Goal: Task Accomplishment & Management: Manage account settings

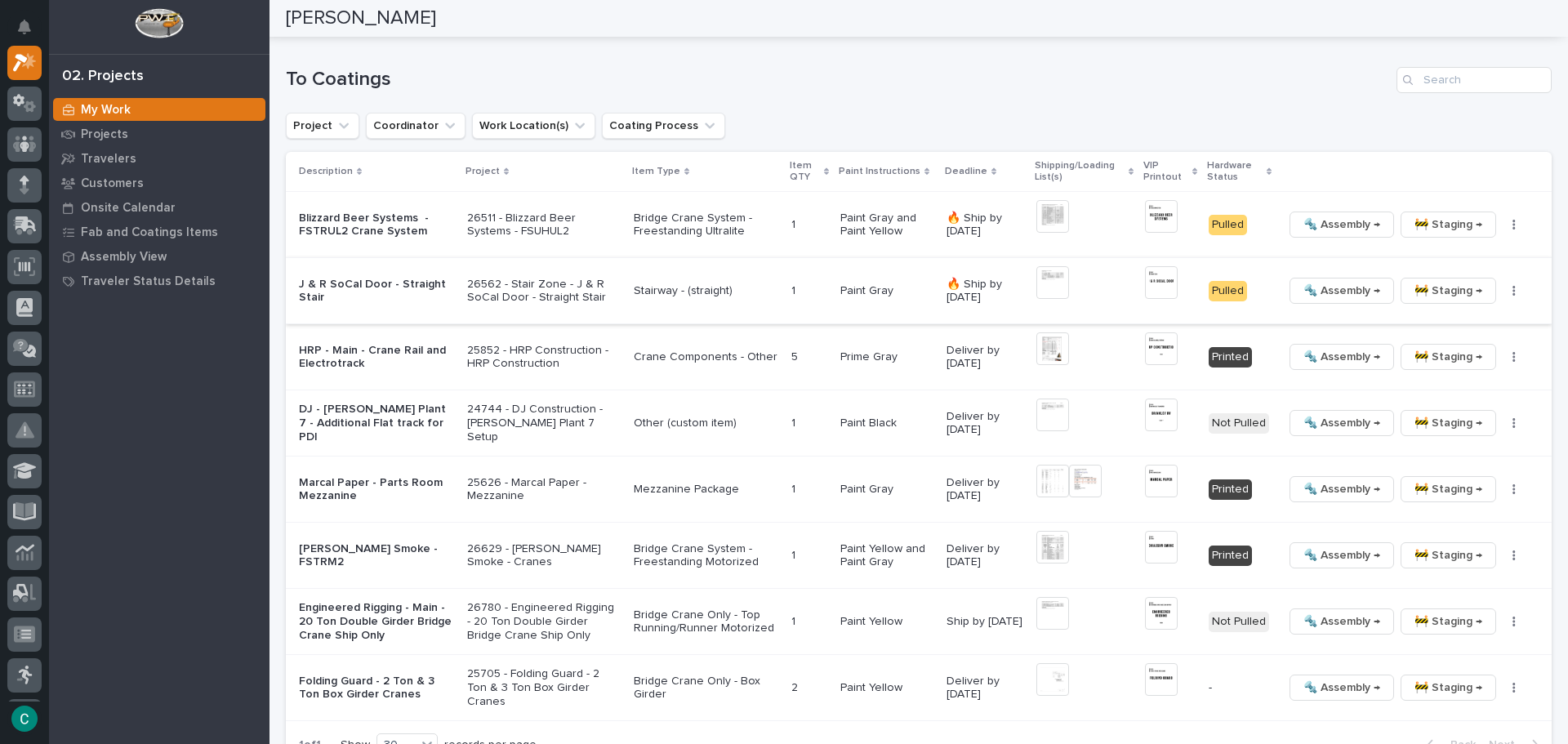
scroll to position [1704, 0]
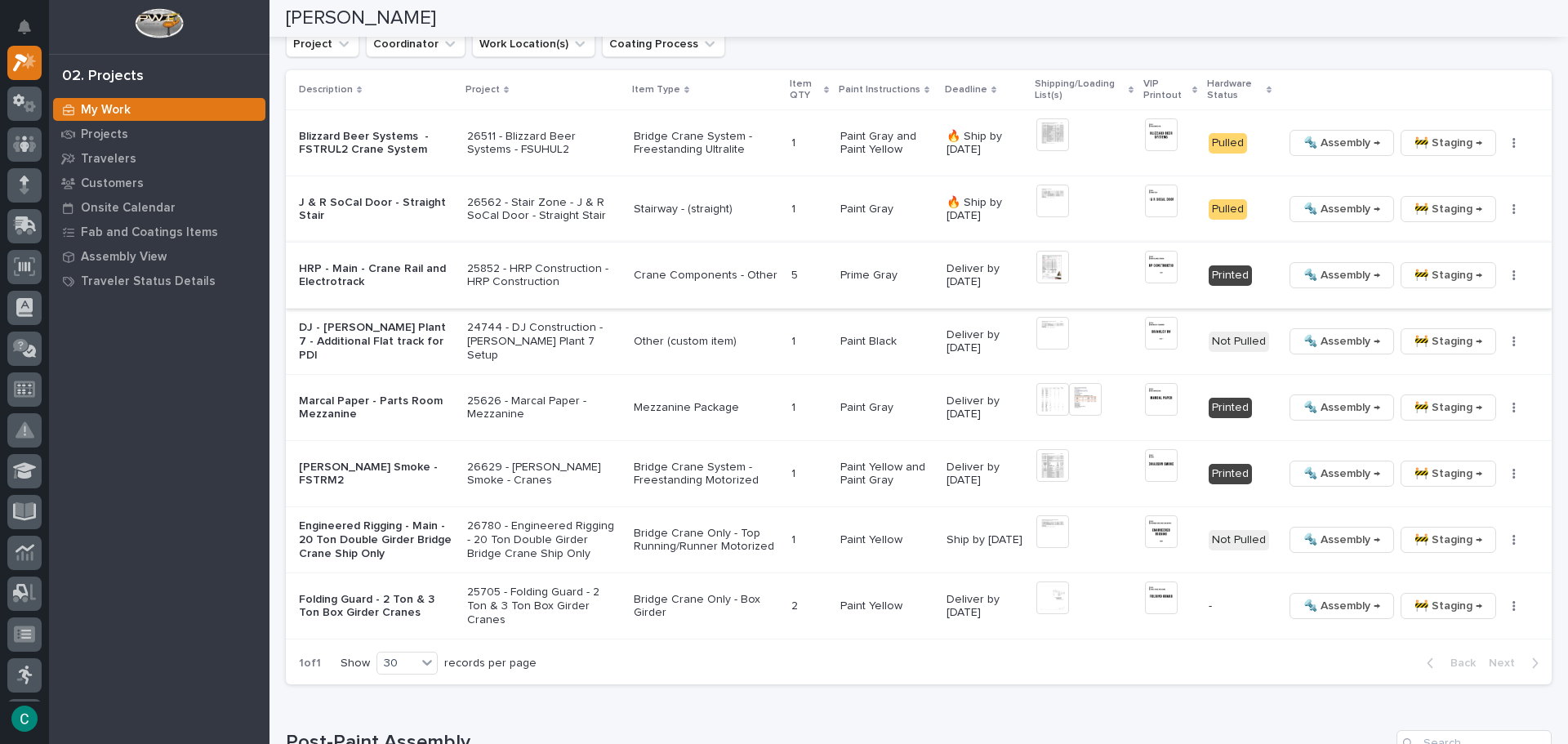
click at [1051, 265] on img at bounding box center [1052, 267] width 32 height 32
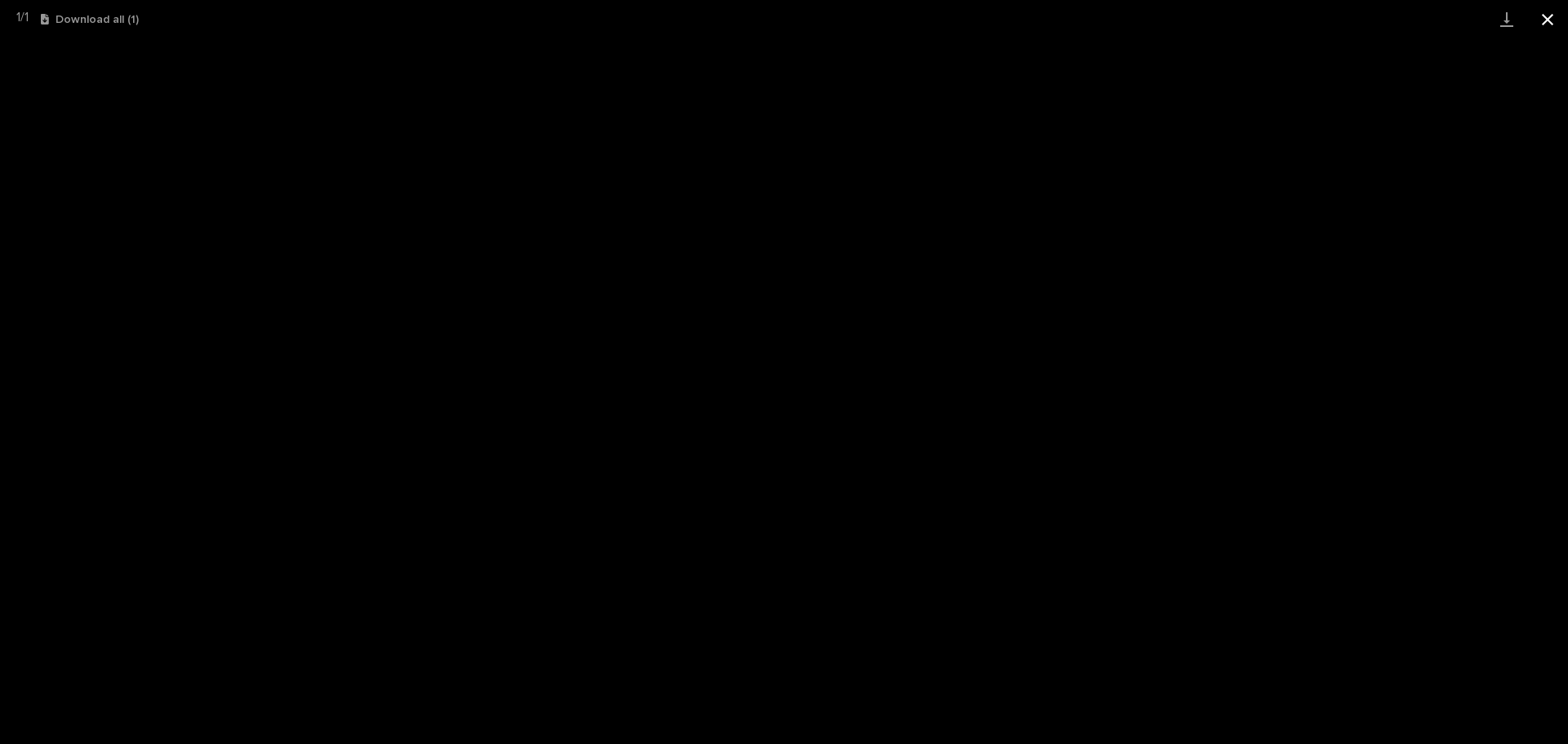
click at [1559, 20] on button "Close gallery" at bounding box center [1547, 19] width 41 height 38
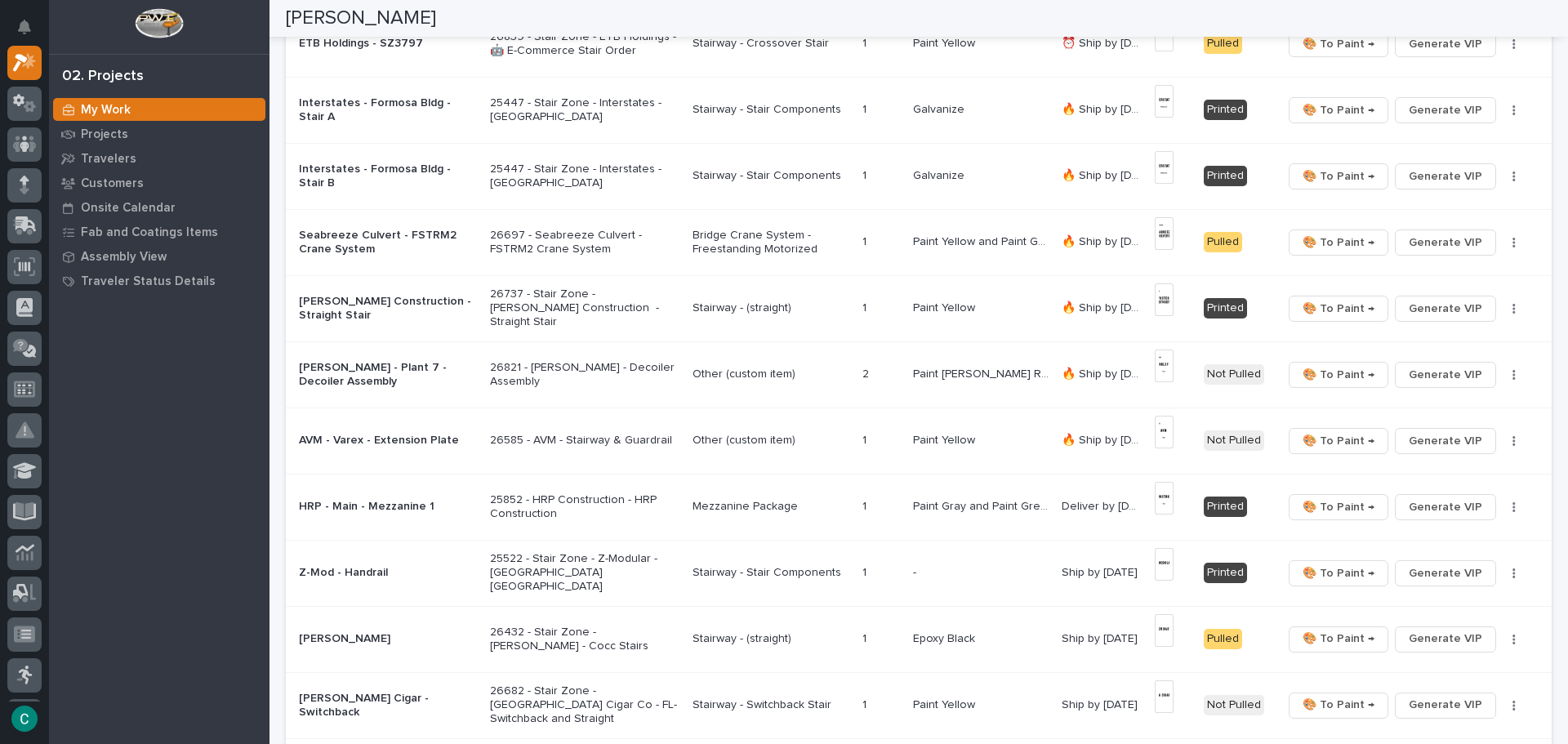
scroll to position [560, 0]
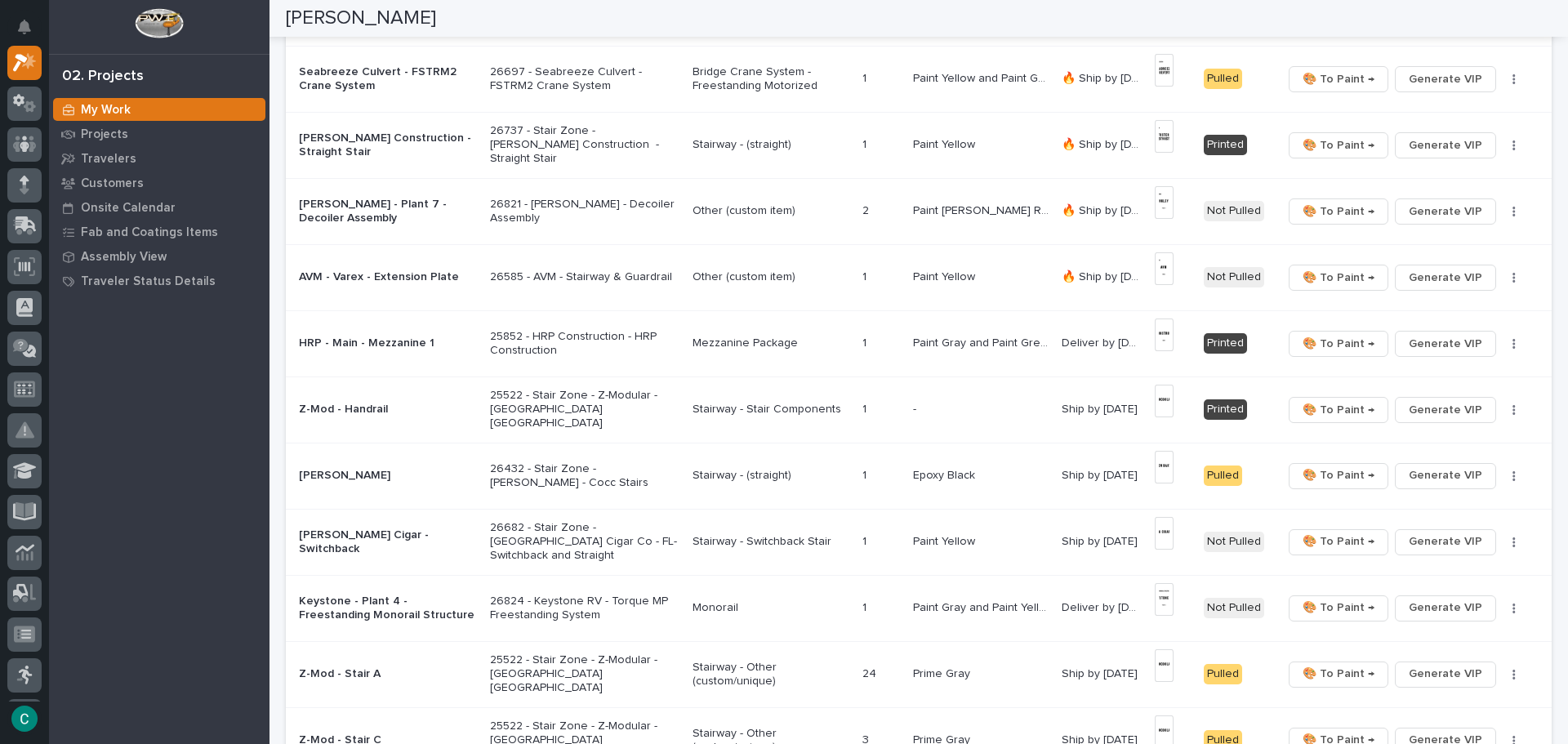
click at [1002, 340] on p "Paint Gray and Paint Green* (custom)" at bounding box center [982, 341] width 139 height 17
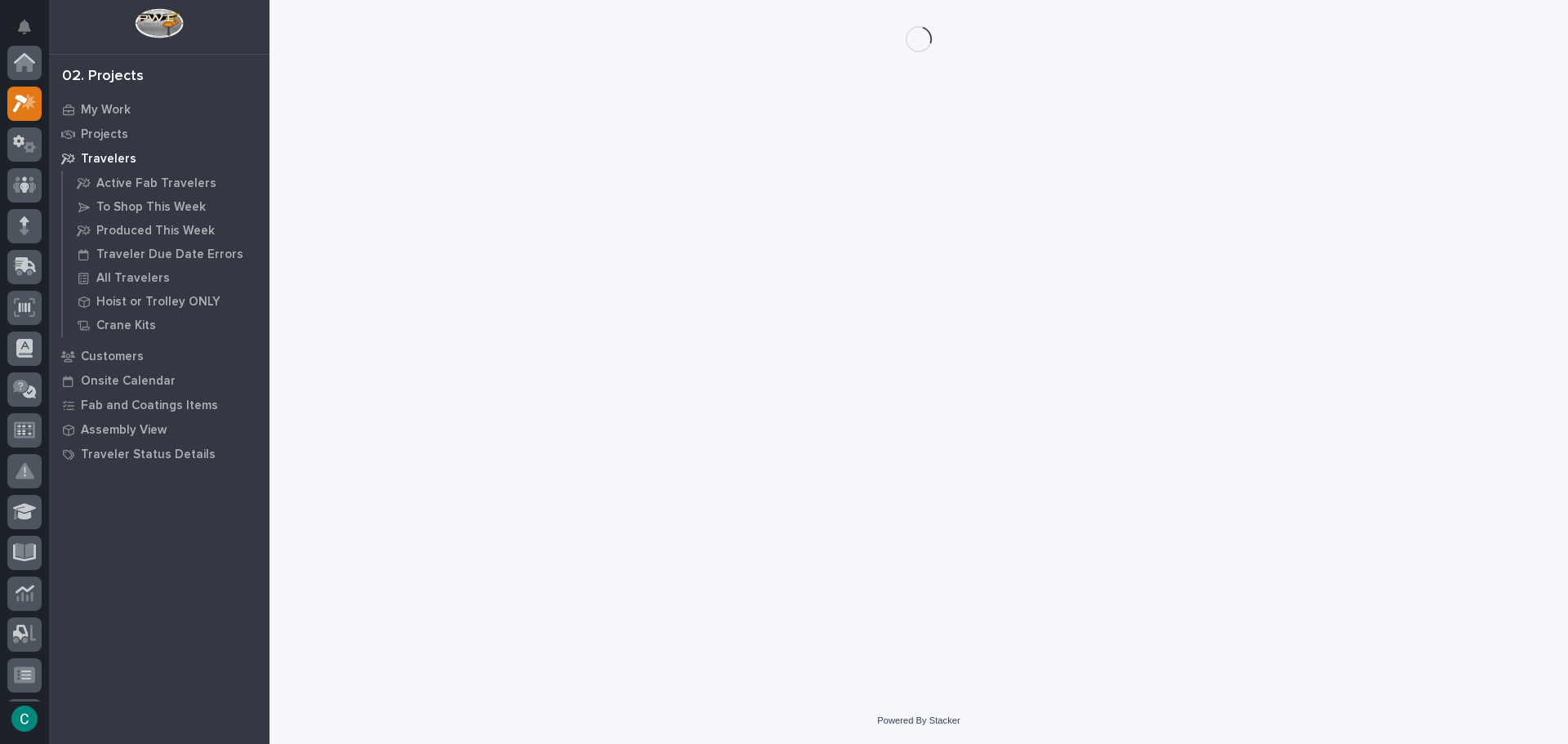
scroll to position [41, 0]
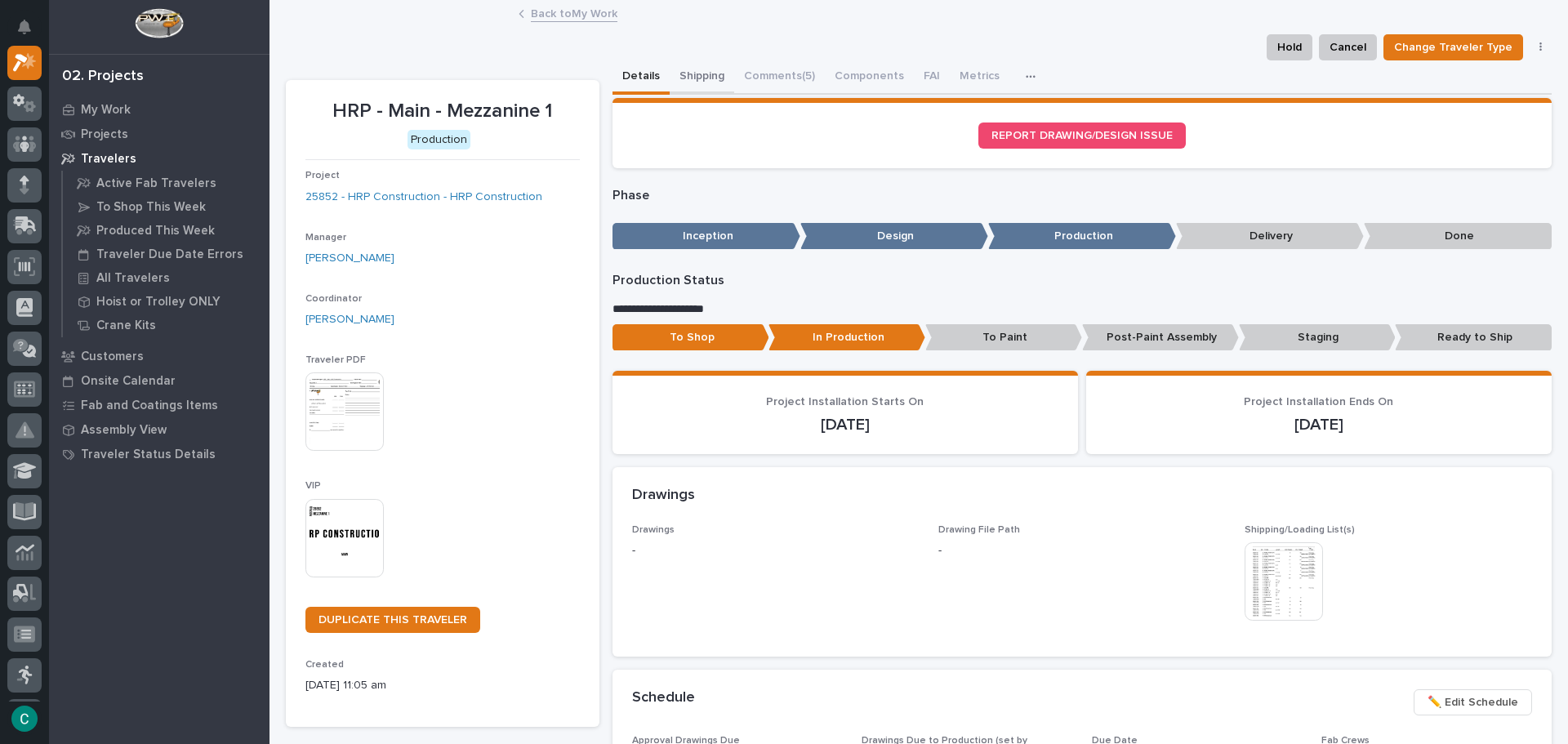
click at [705, 74] on button "Shipping" at bounding box center [703, 77] width 65 height 34
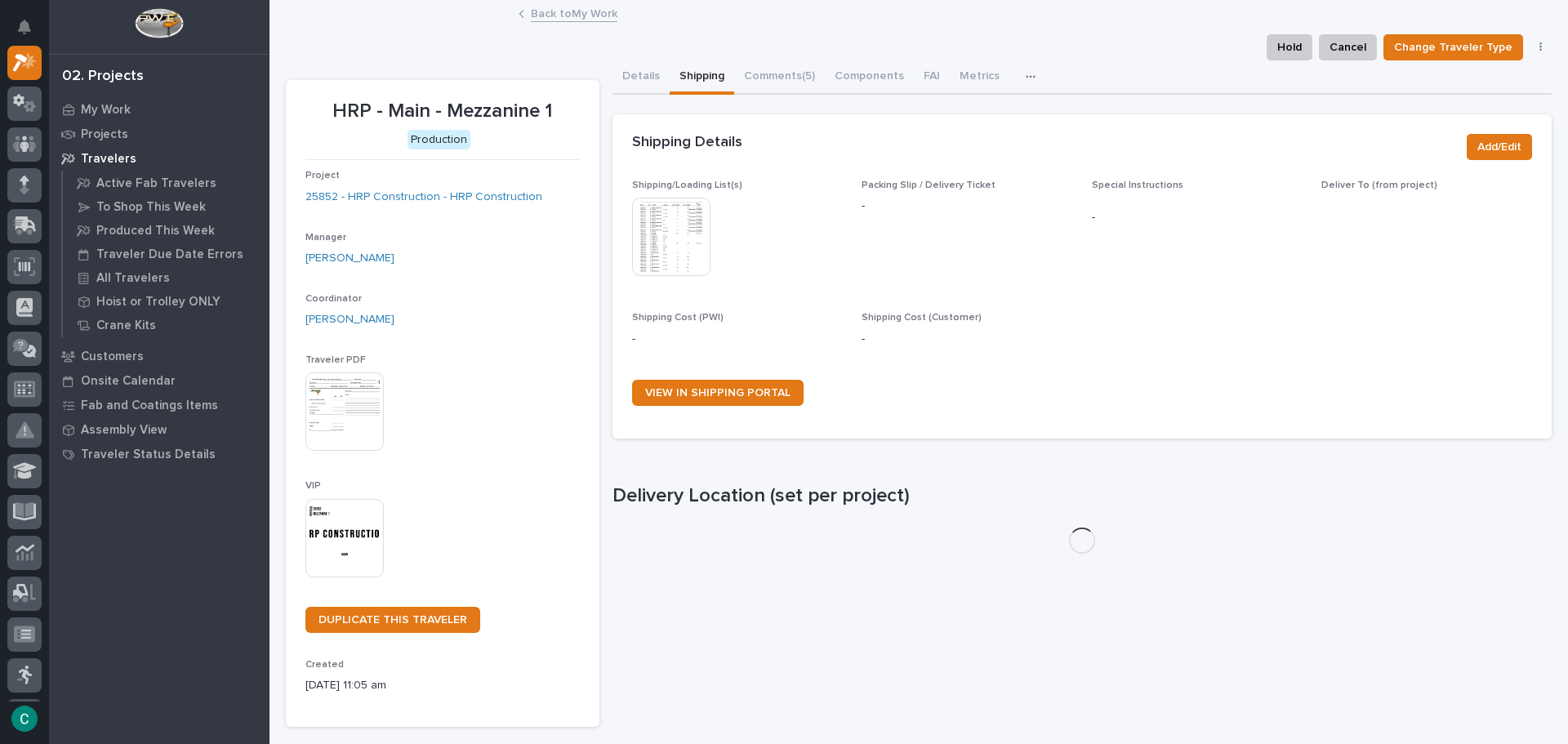
click at [667, 227] on img at bounding box center [671, 237] width 78 height 78
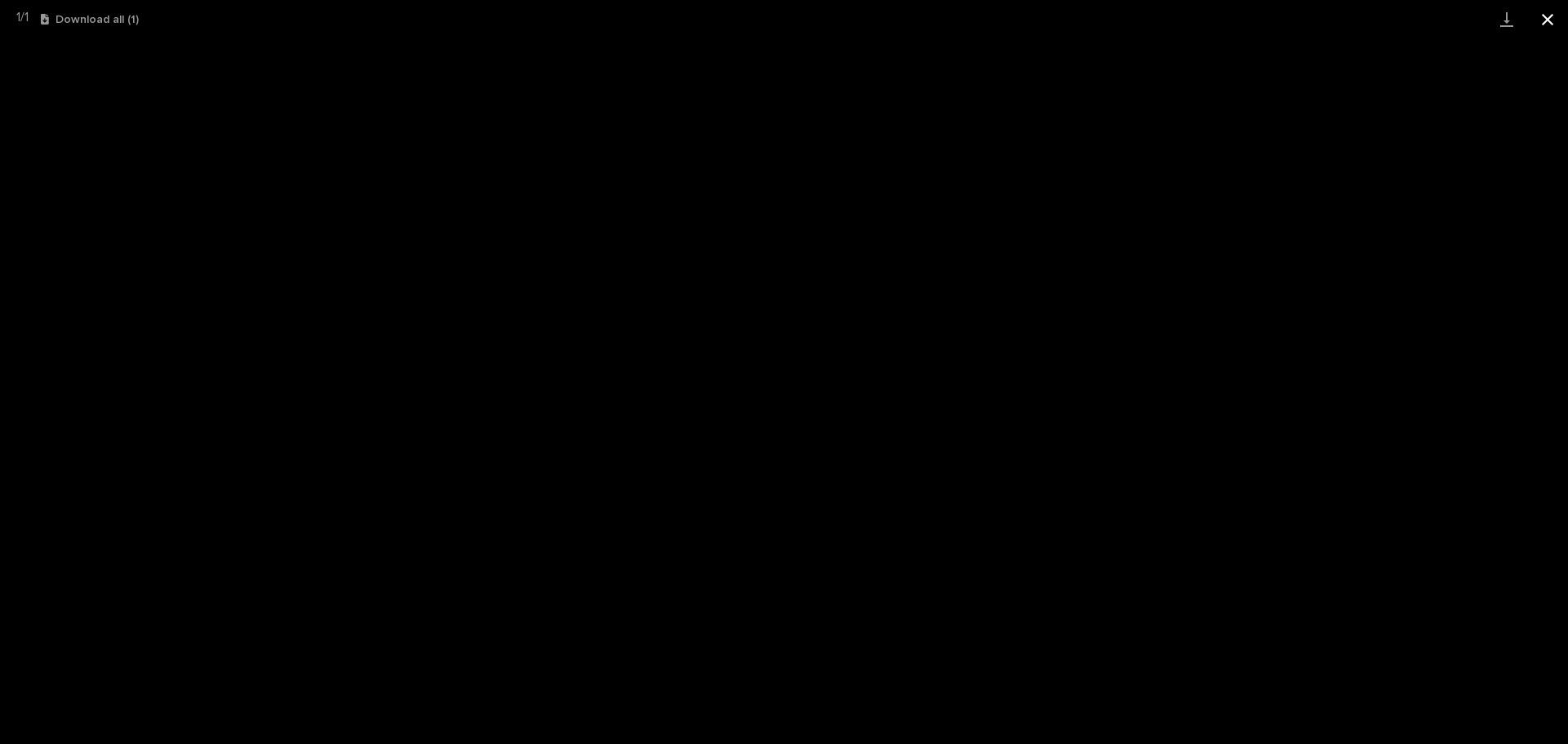
click at [1547, 21] on button "Close gallery" at bounding box center [1547, 19] width 41 height 38
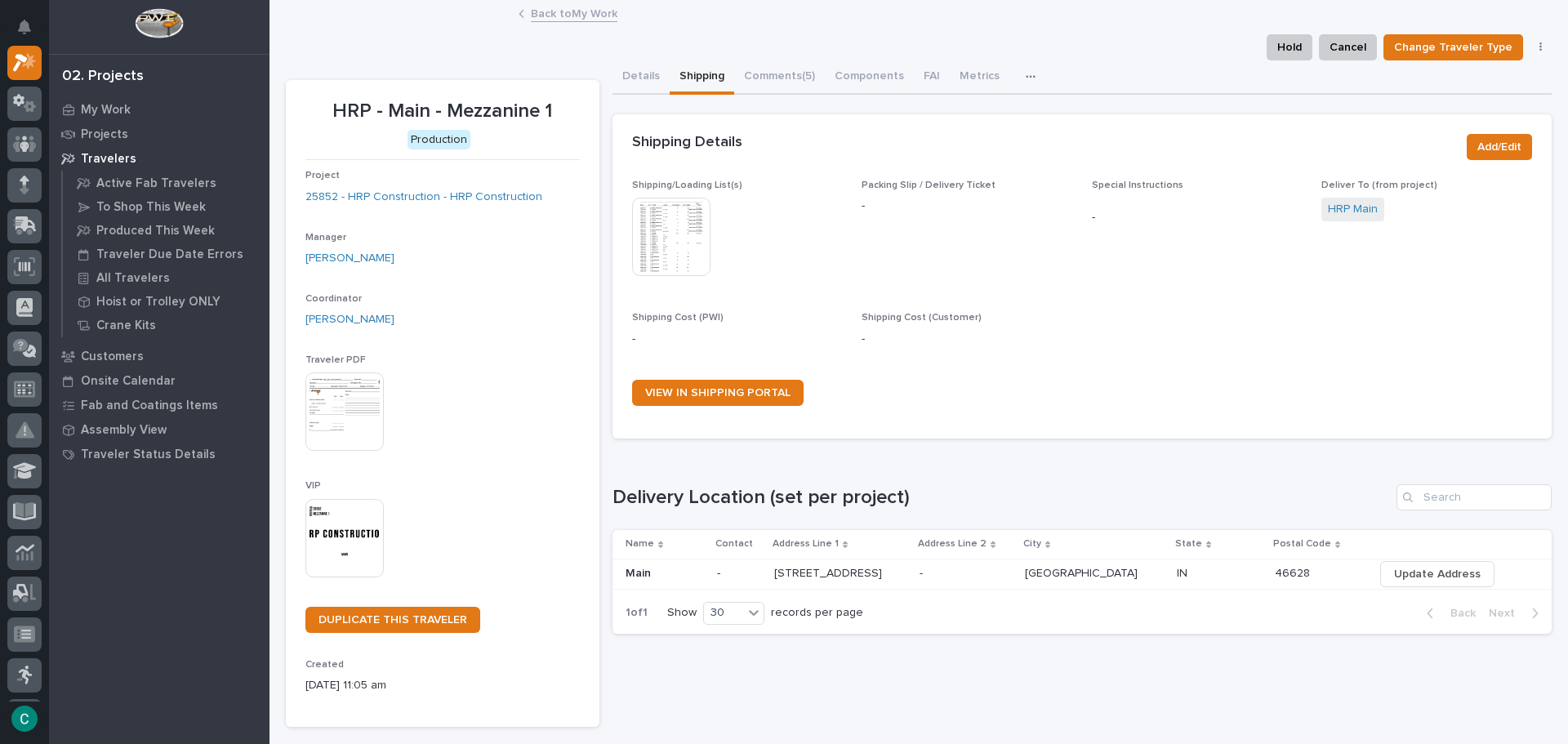
click at [321, 532] on img at bounding box center [345, 538] width 78 height 78
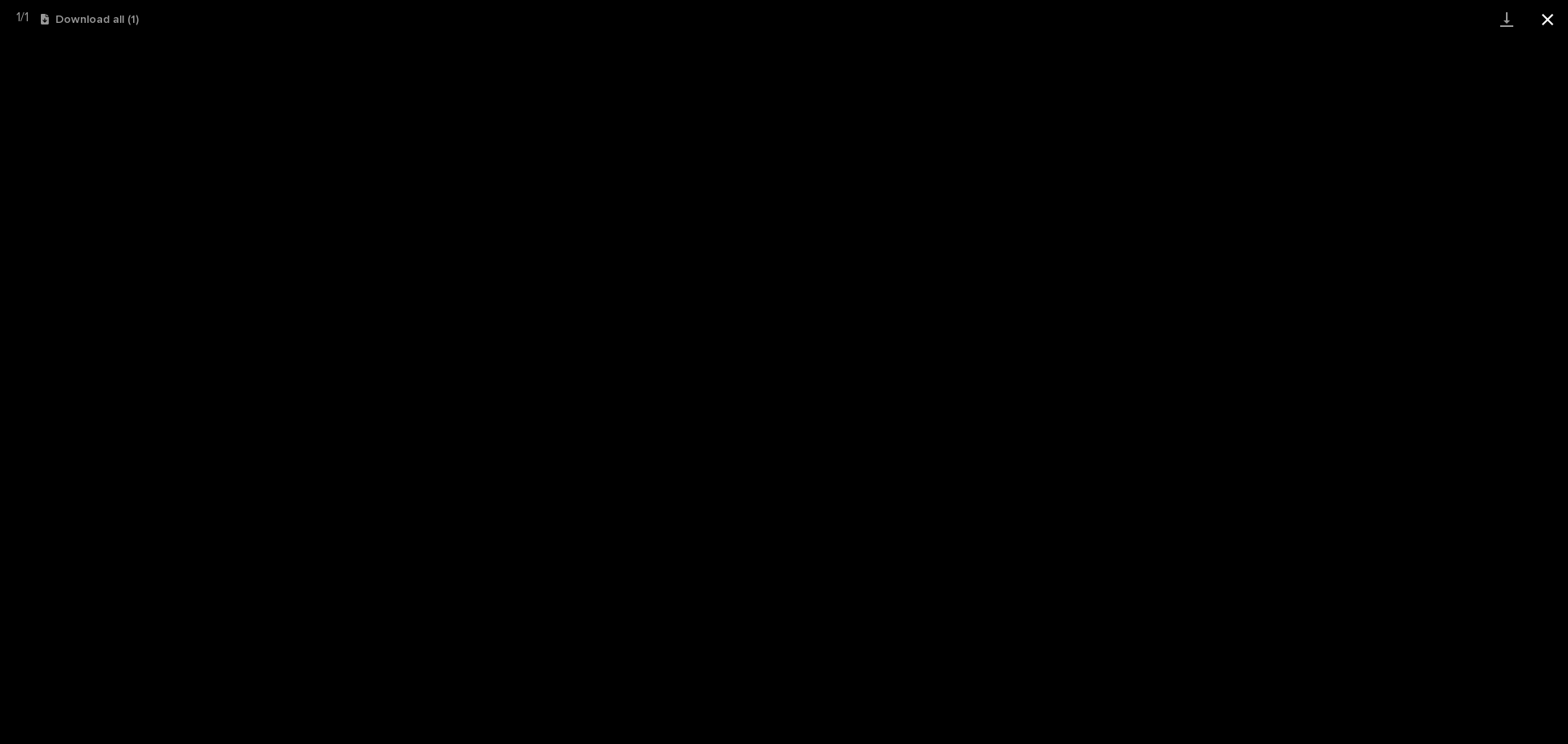
click at [1545, 12] on button "Close gallery" at bounding box center [1547, 19] width 41 height 38
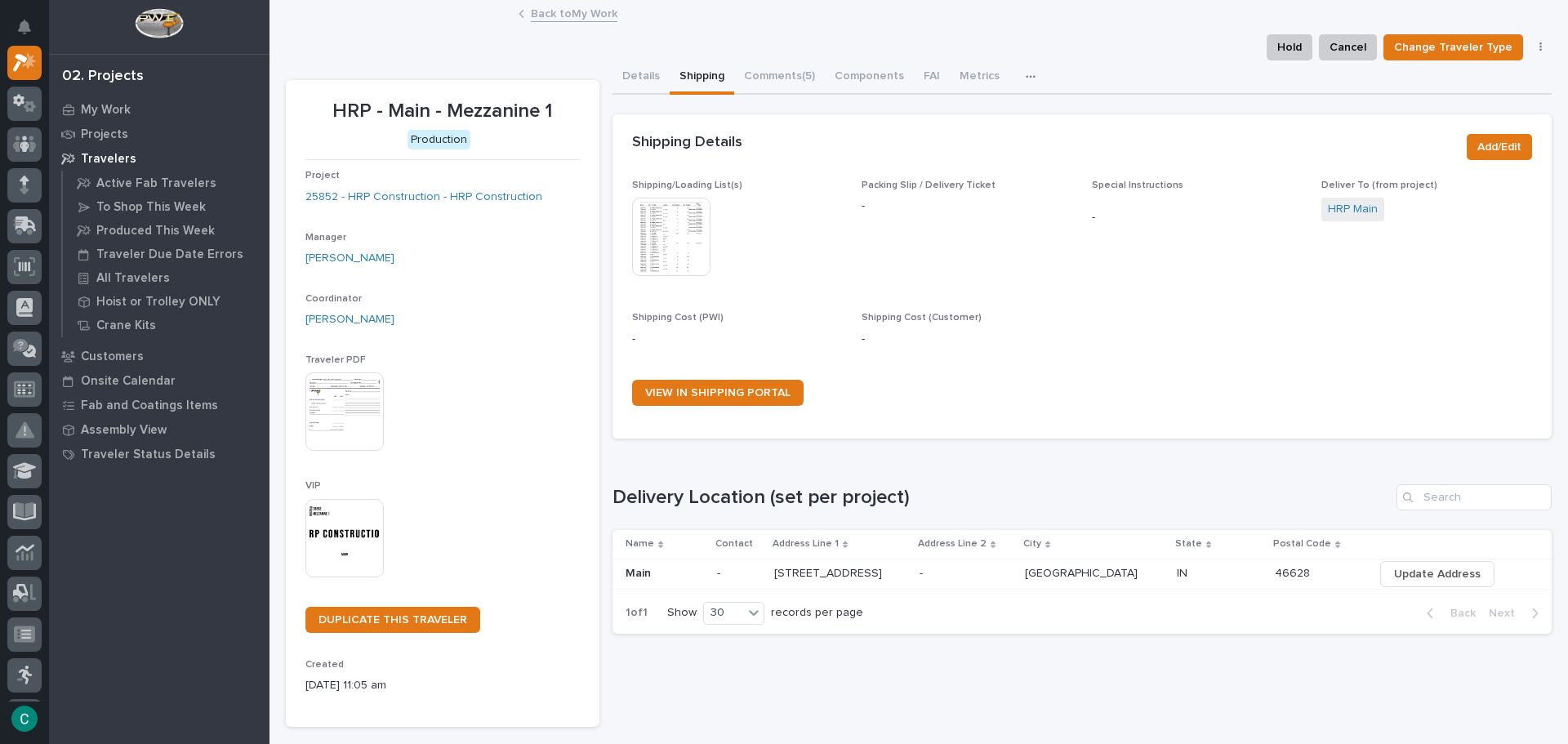
click at [531, 15] on link "Back to My Work" at bounding box center [574, 12] width 86 height 19
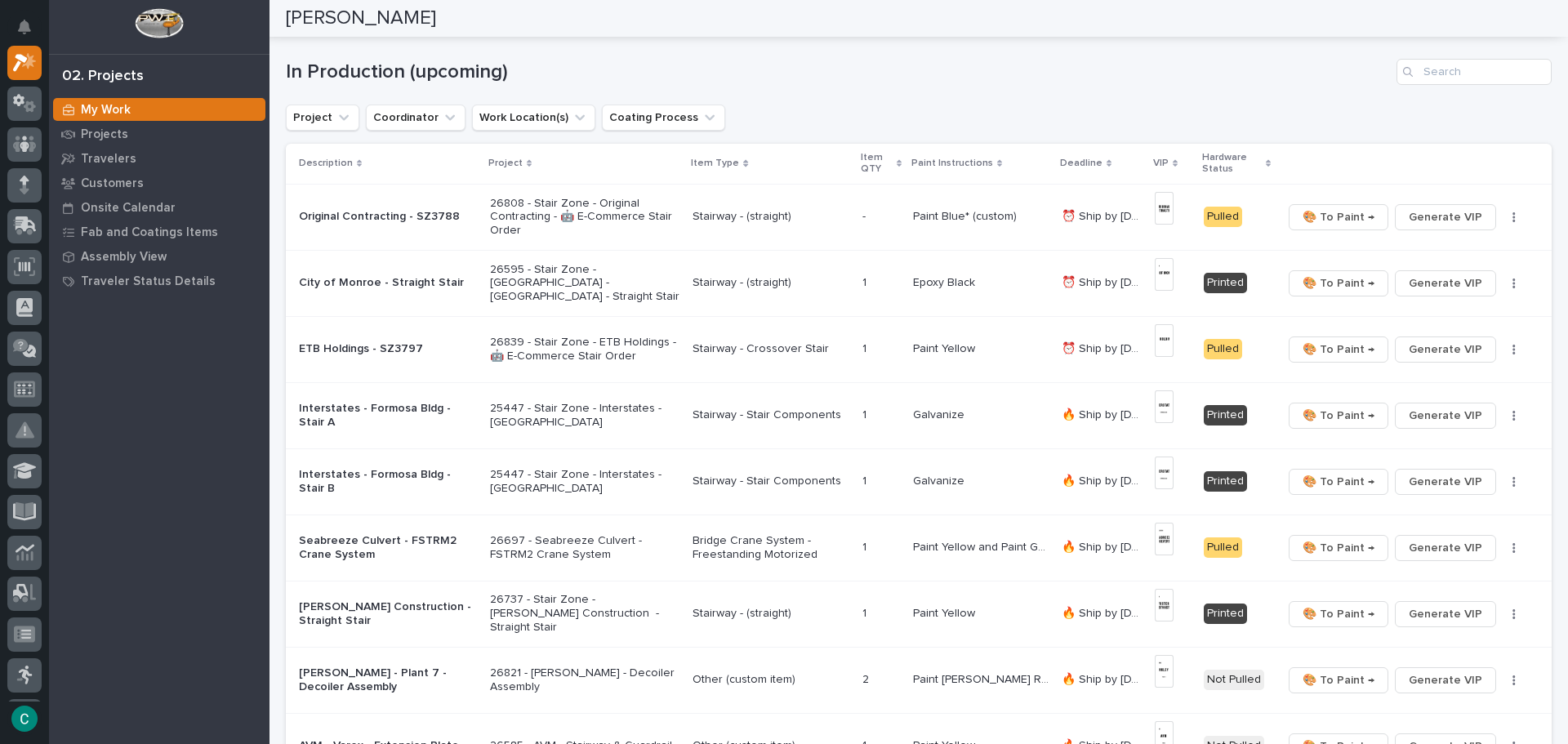
scroll to position [81, 0]
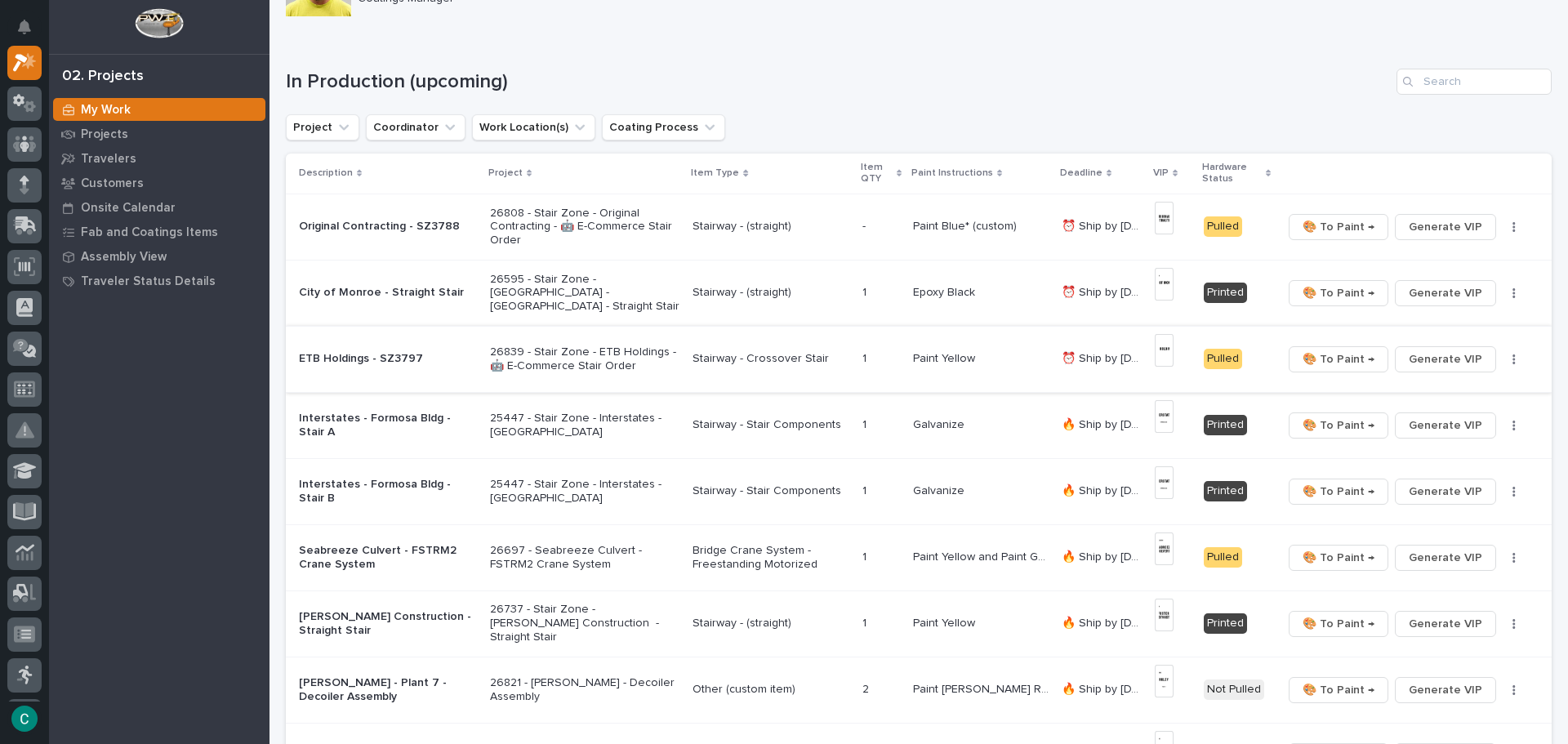
click at [1335, 363] on span "🎨 To Paint →" at bounding box center [1339, 360] width 72 height 20
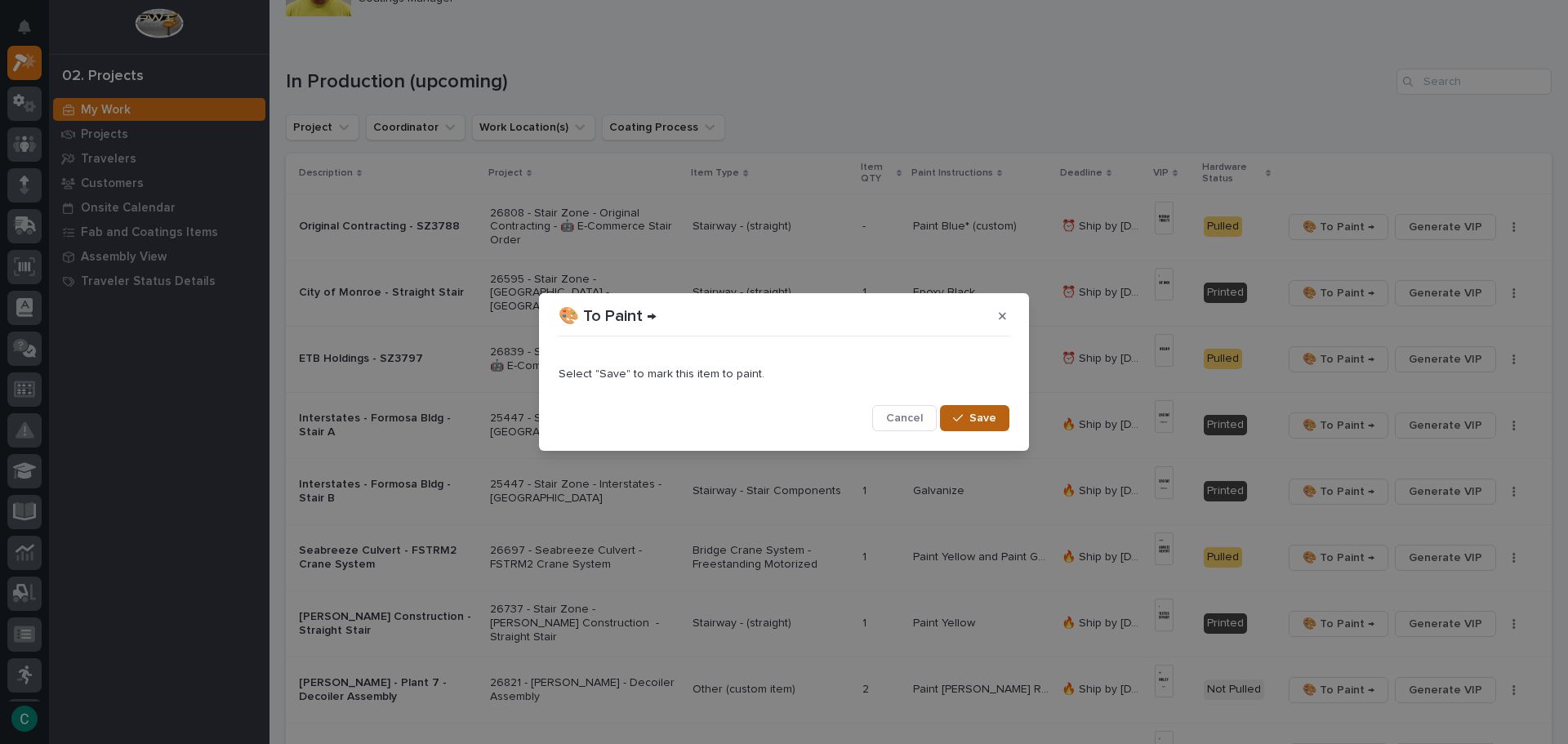
click at [997, 421] on button "Save" at bounding box center [975, 418] width 70 height 26
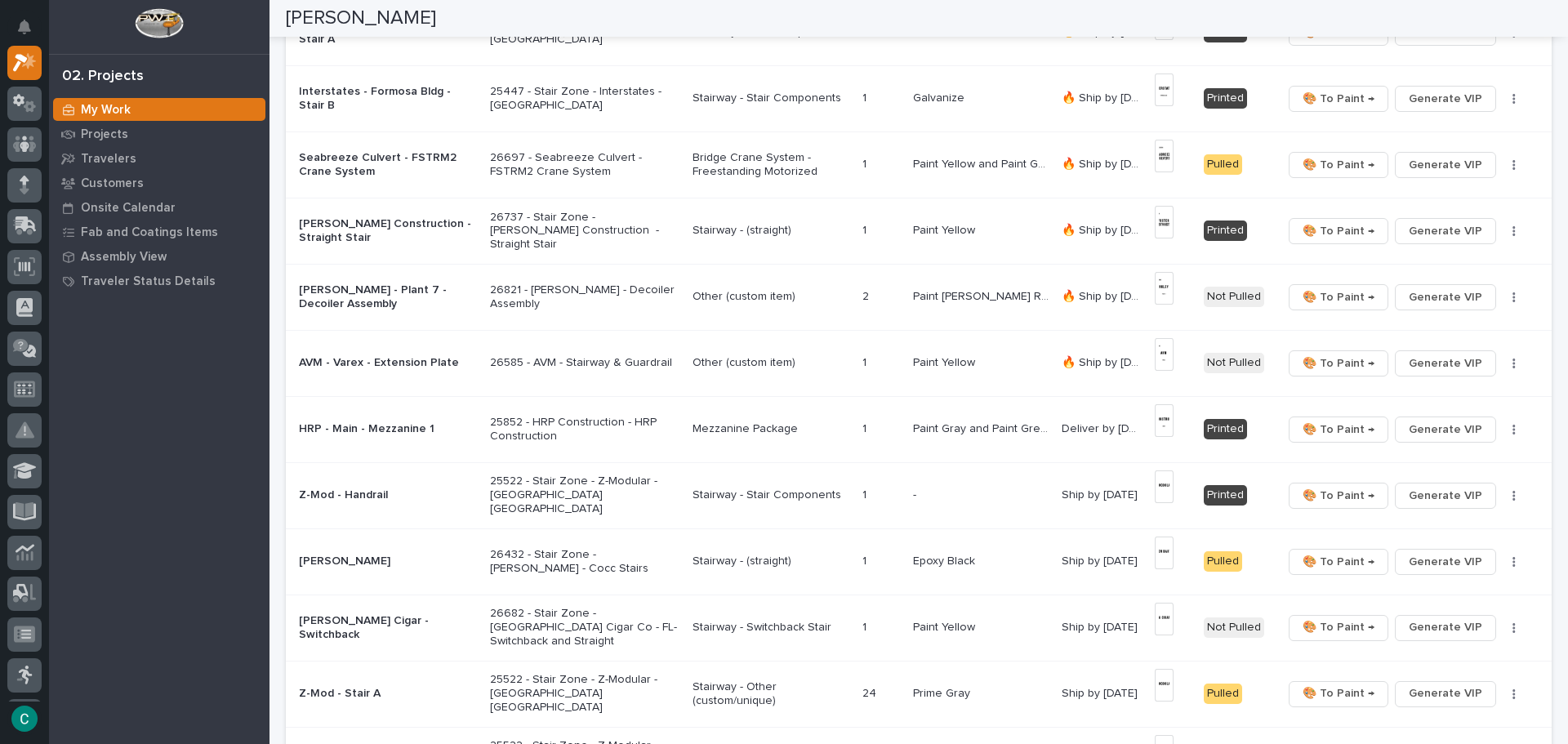
scroll to position [0, 0]
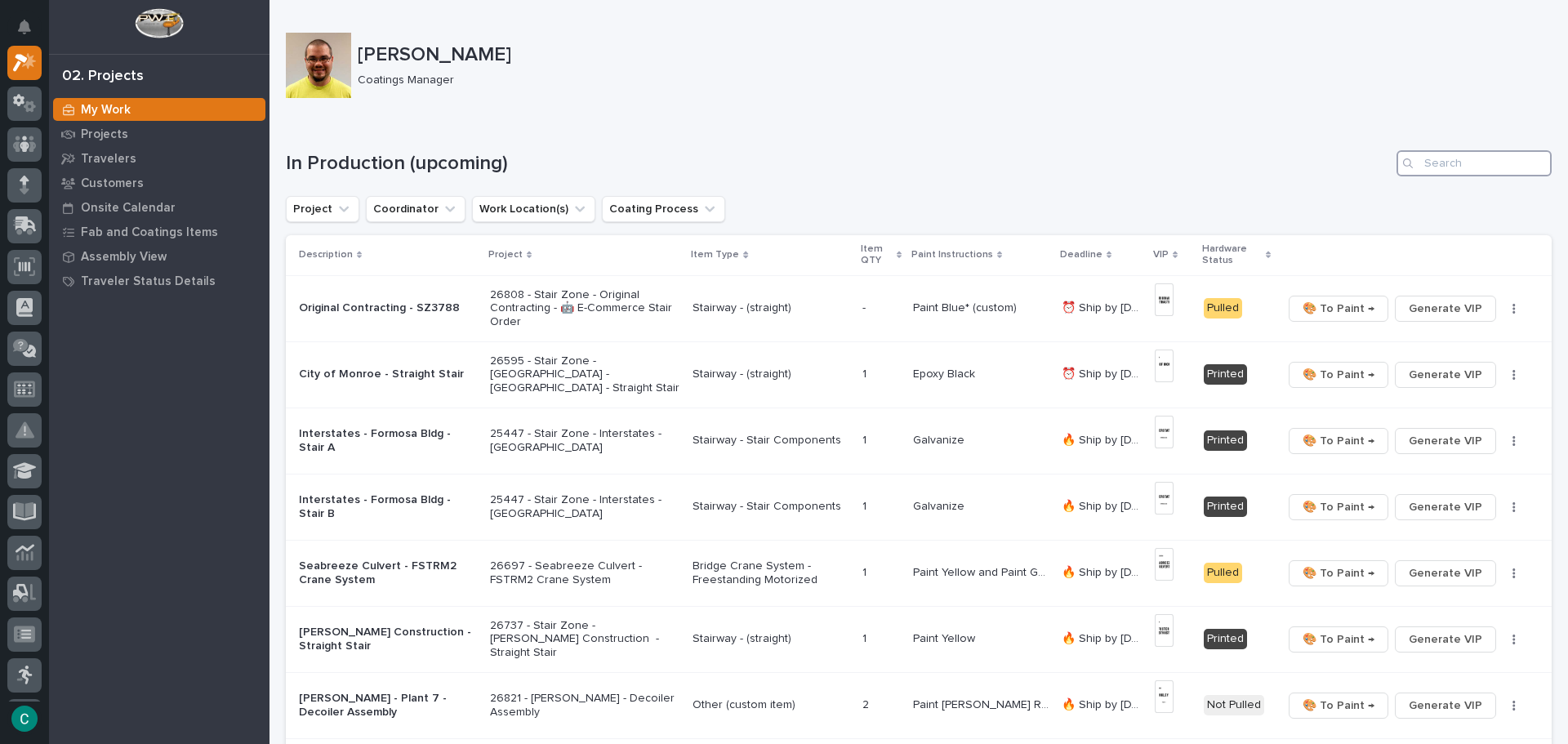
click at [1428, 170] on input "Search" at bounding box center [1474, 163] width 155 height 26
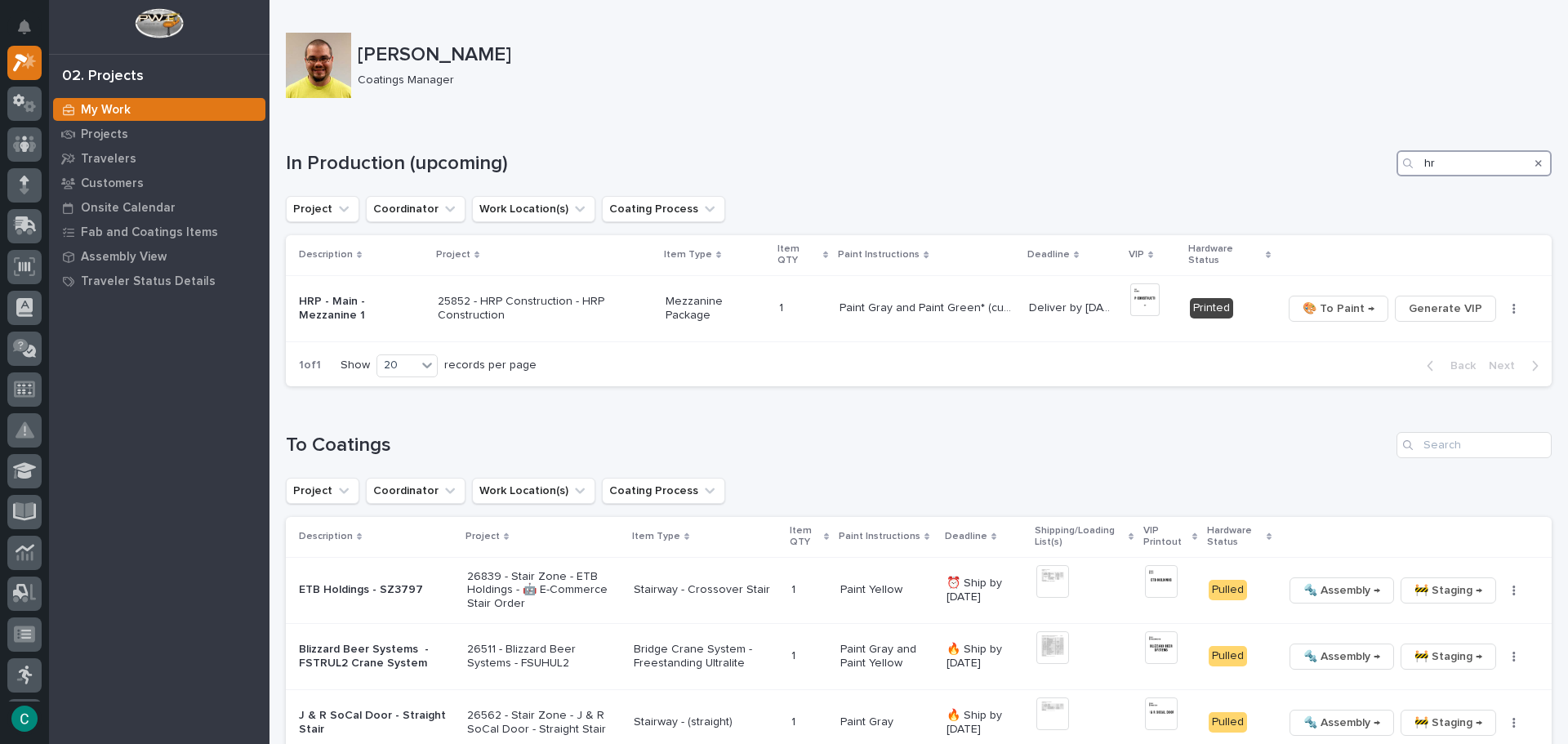
type input "h"
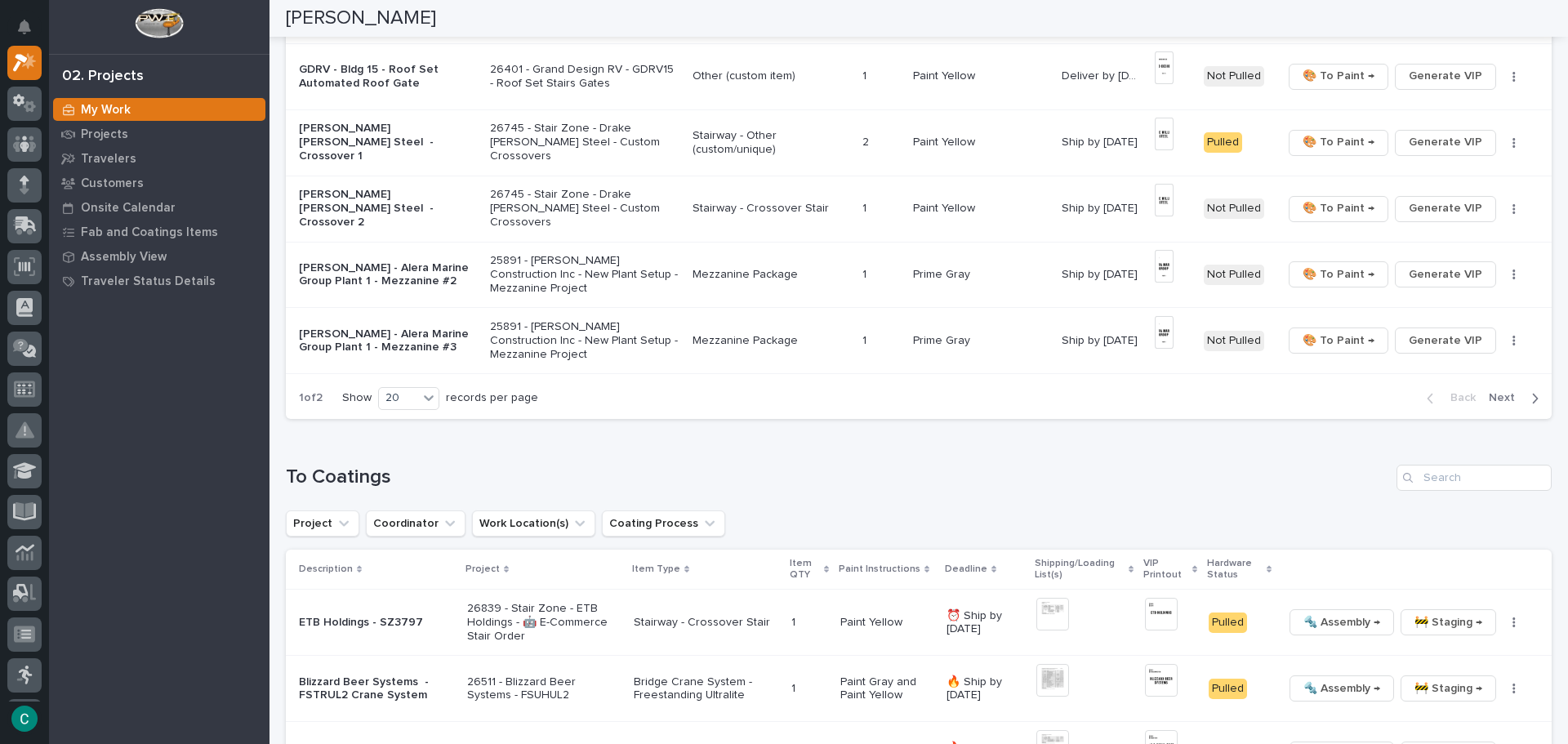
scroll to position [1225, 0]
click at [1489, 398] on span "Next" at bounding box center [1507, 397] width 36 height 15
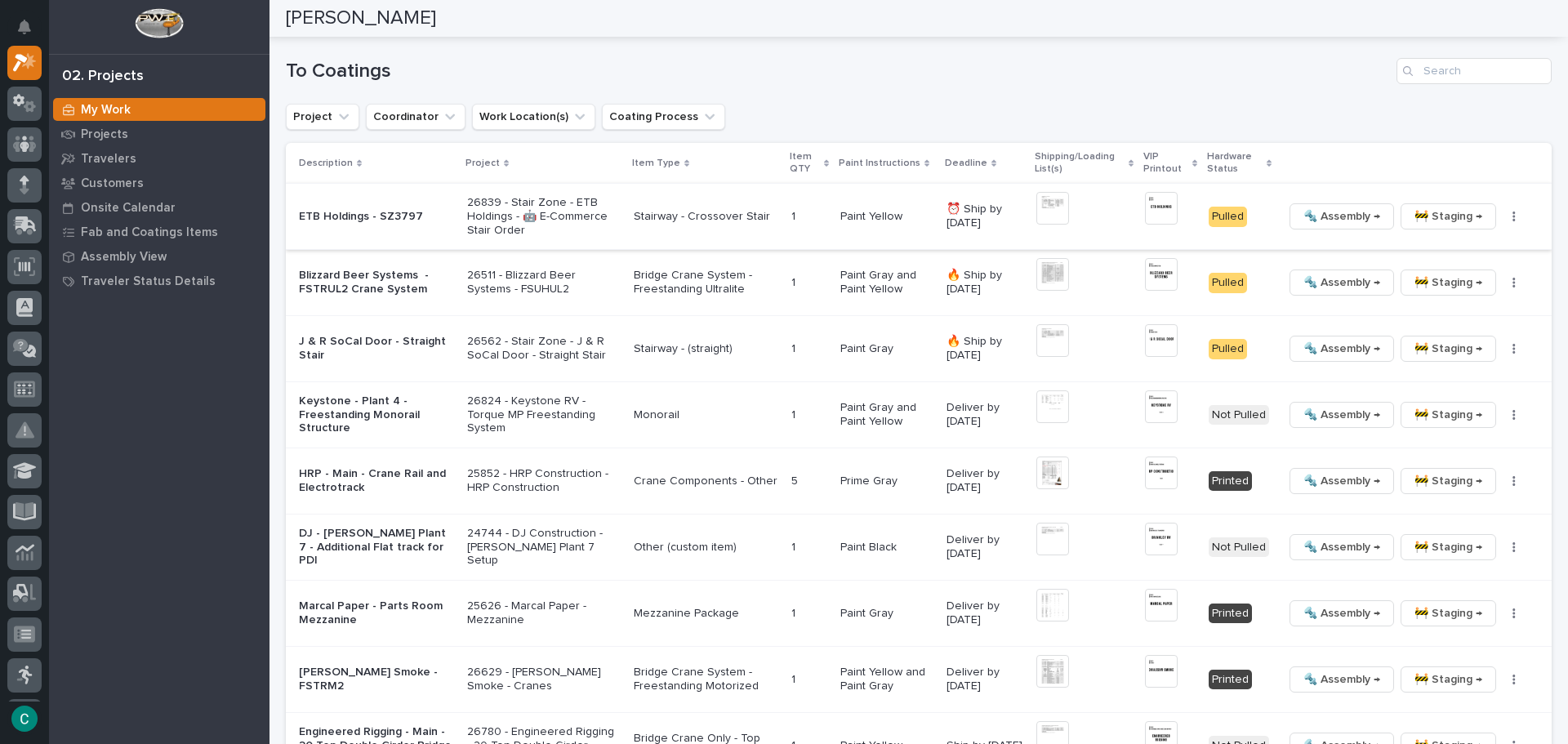
scroll to position [1016, 0]
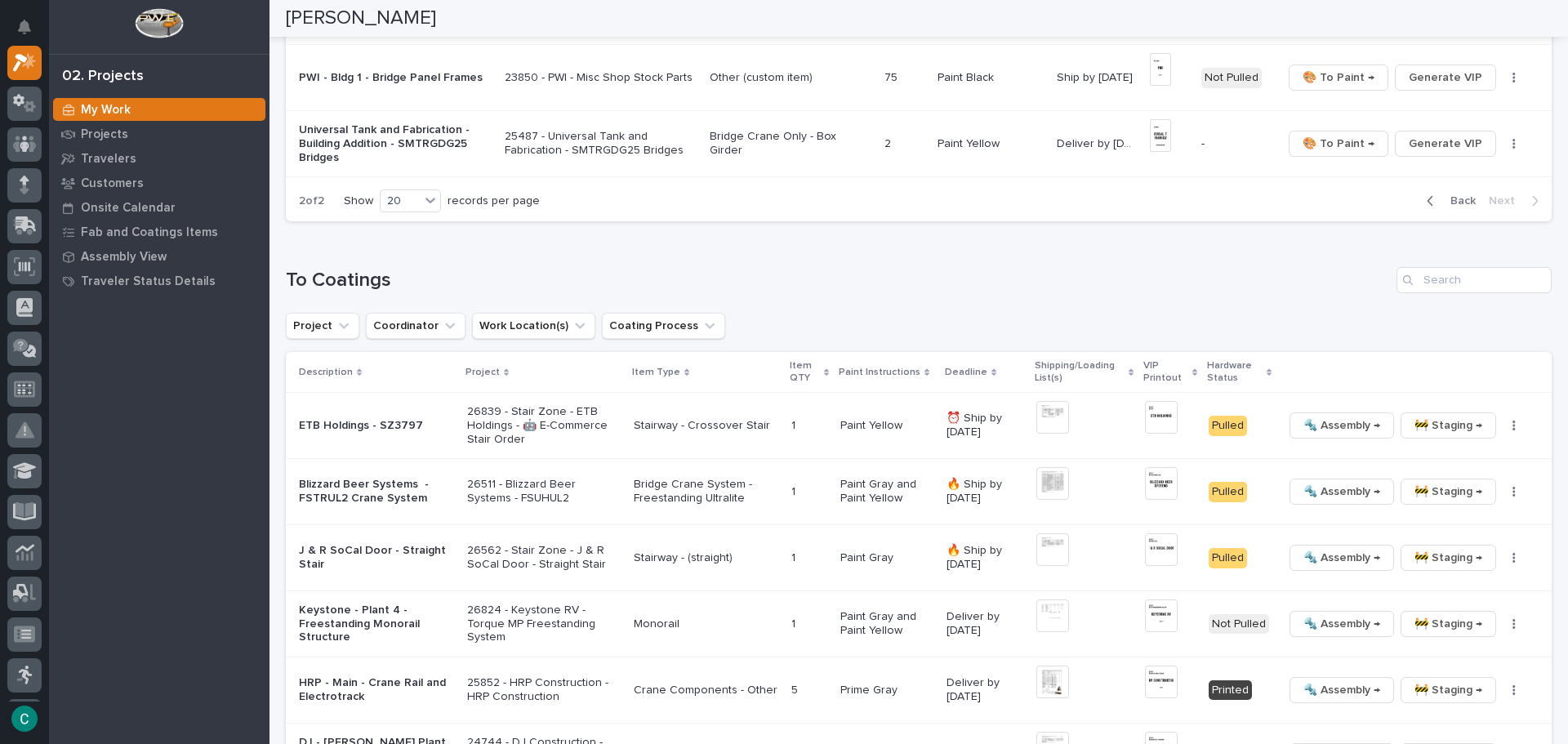
click at [1441, 194] on span "Back" at bounding box center [1458, 201] width 35 height 15
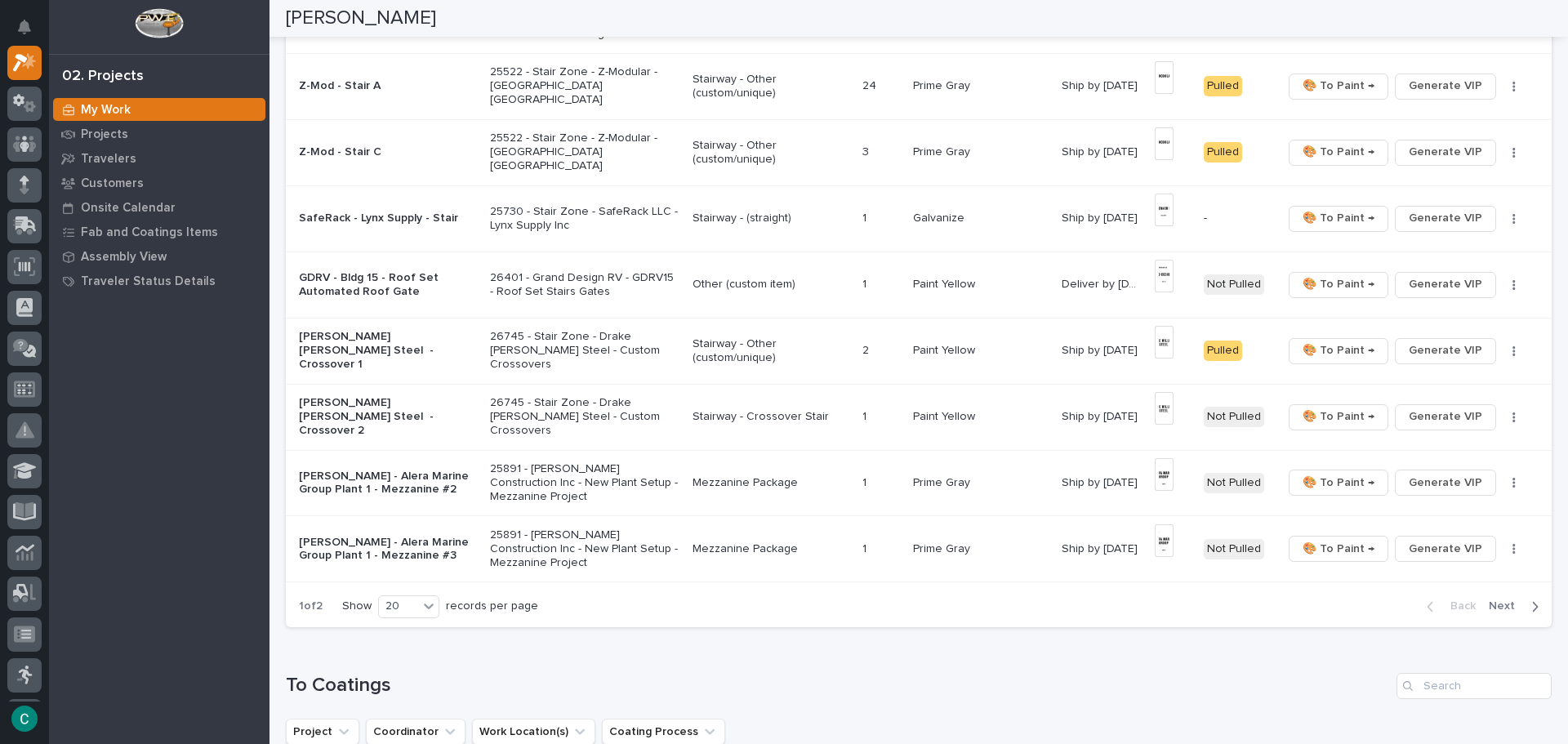
scroll to position [1225, 0]
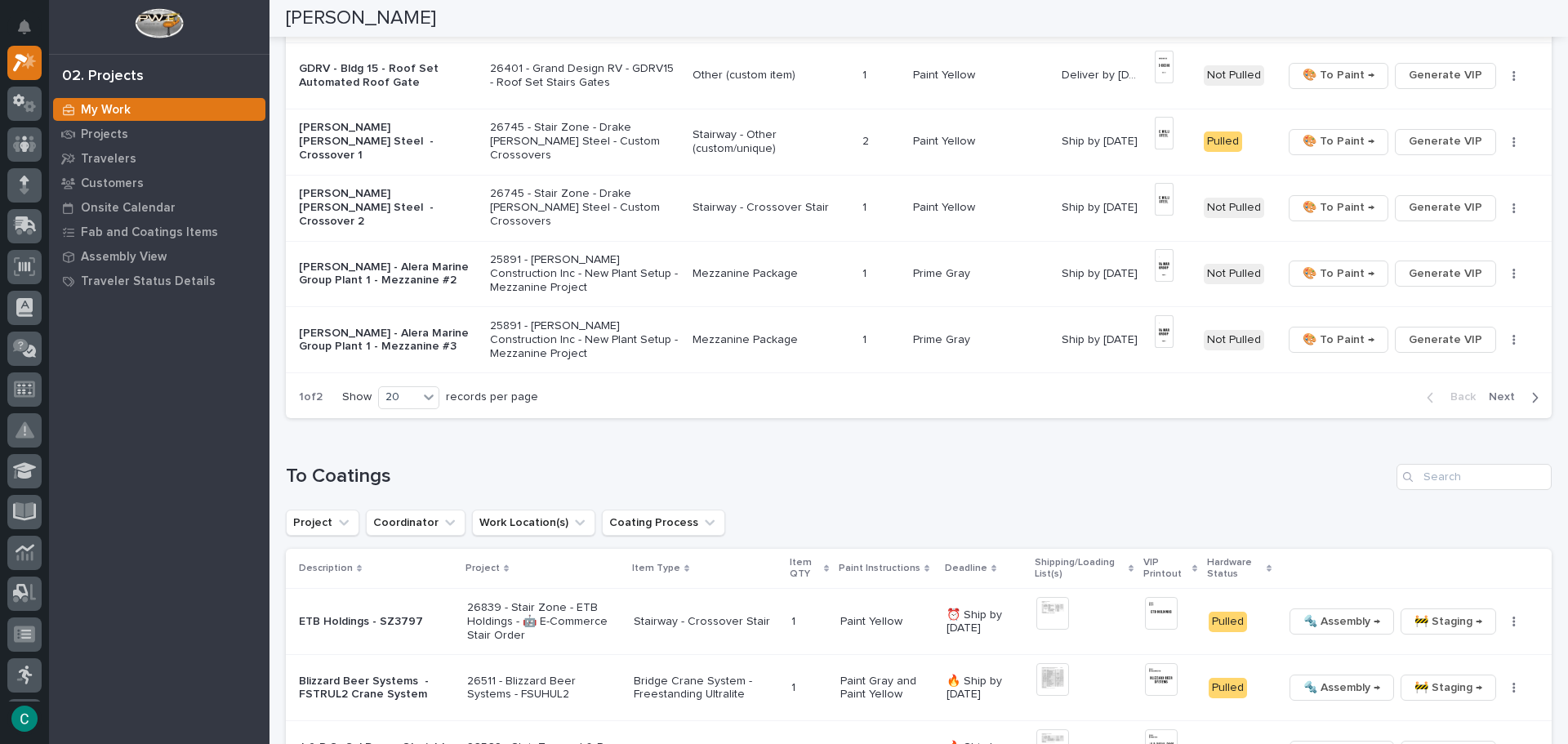
click at [801, 207] on p "Stairway - Crossover Stair" at bounding box center [771, 208] width 156 height 14
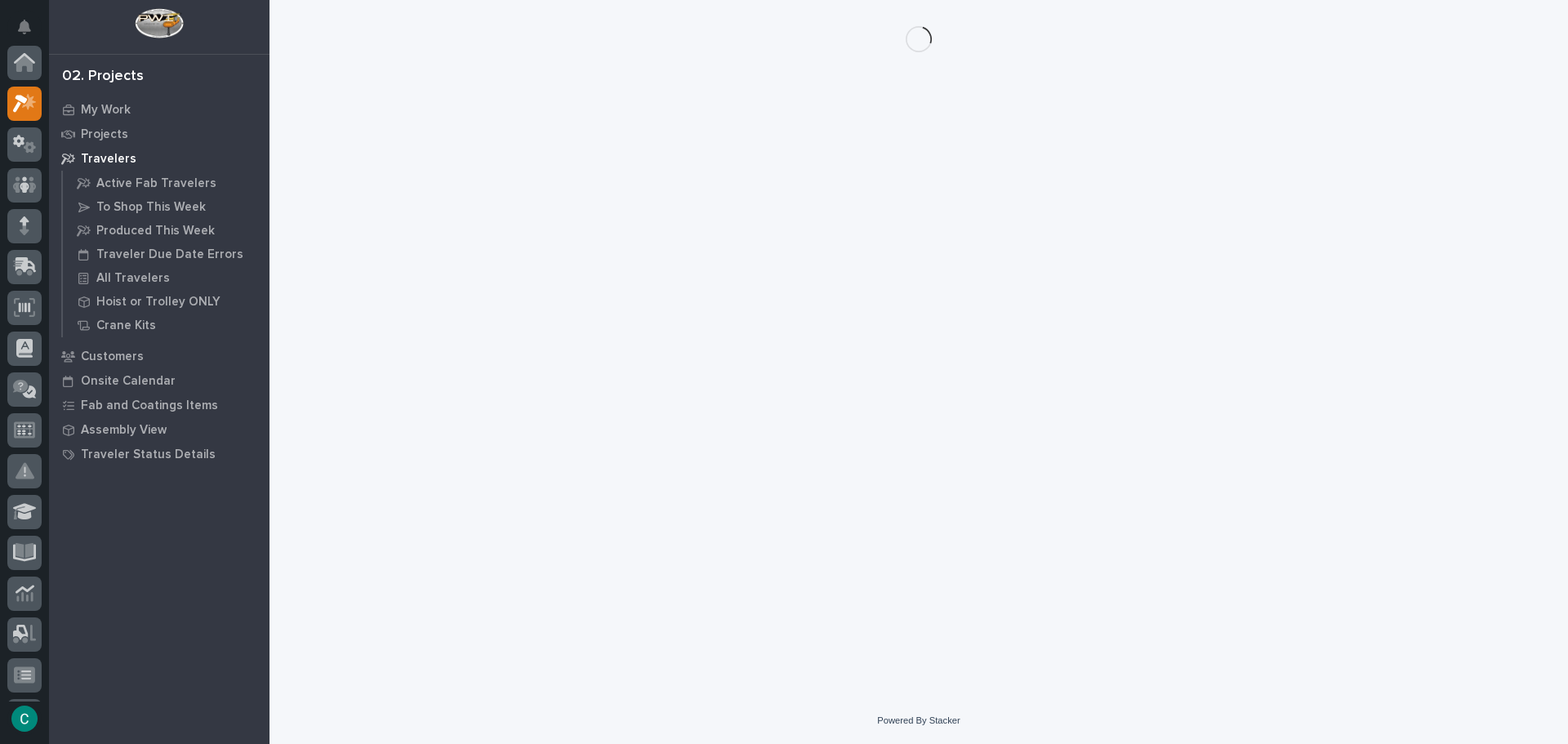
scroll to position [41, 0]
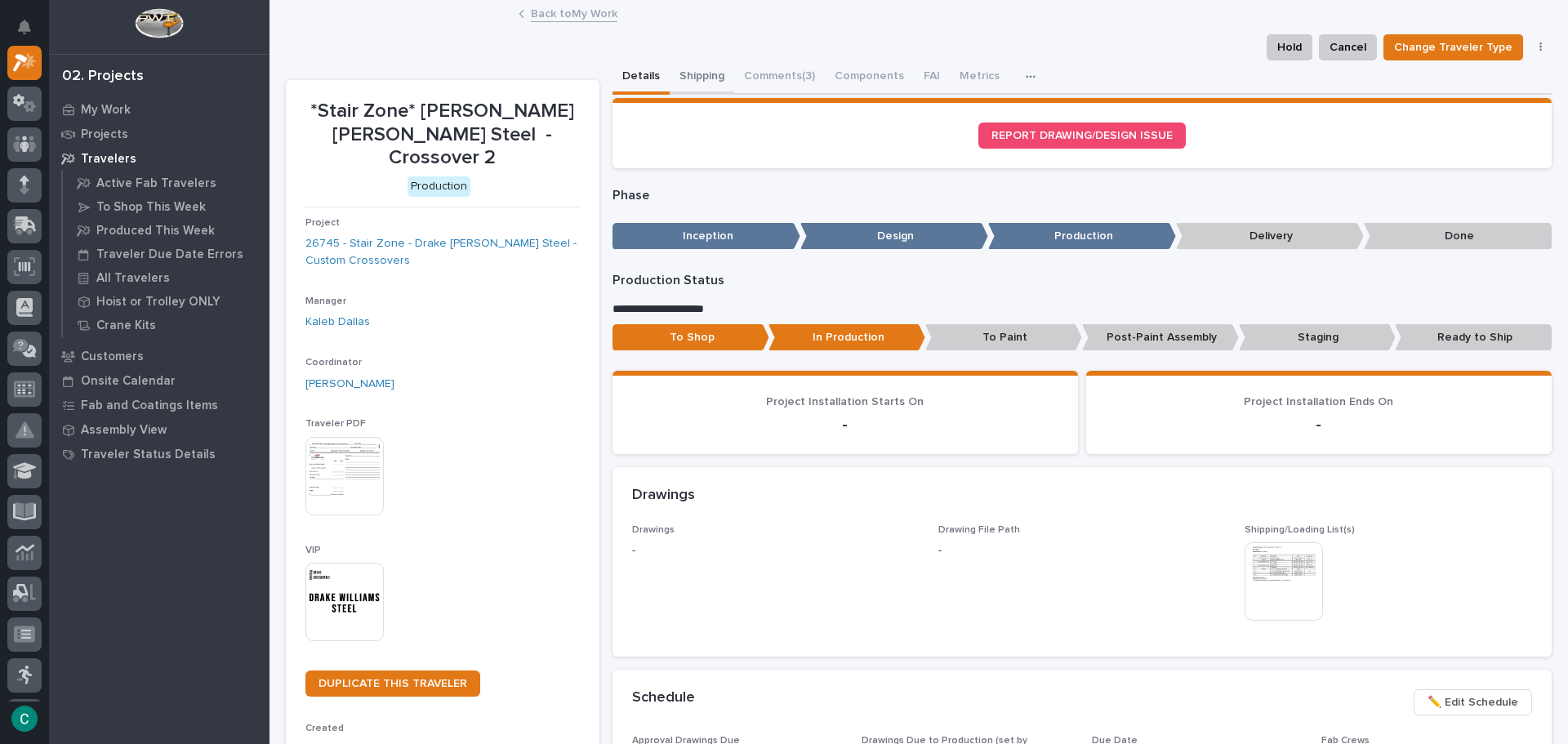
click at [710, 79] on button "Shipping" at bounding box center [703, 77] width 65 height 34
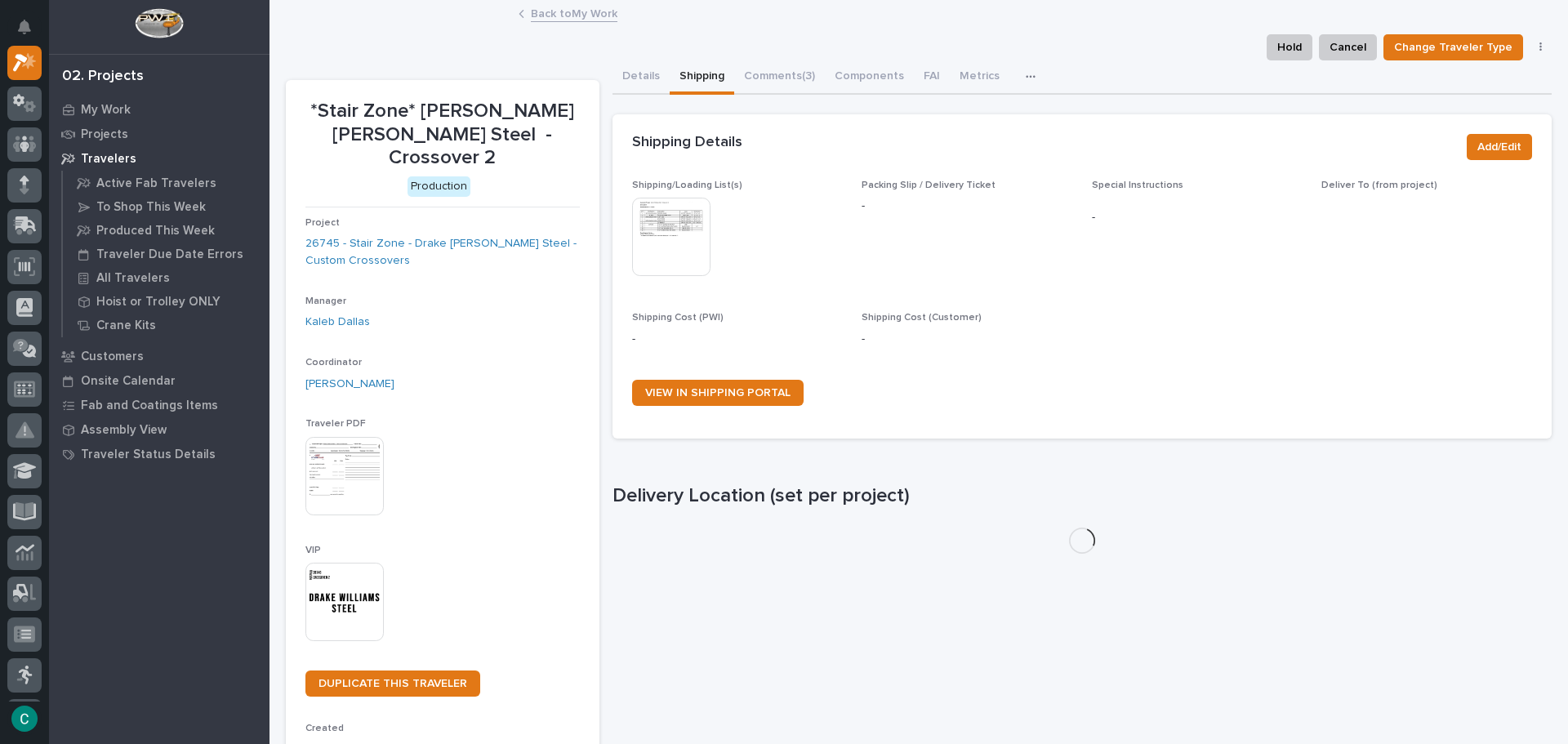
click at [691, 229] on img at bounding box center [671, 237] width 78 height 78
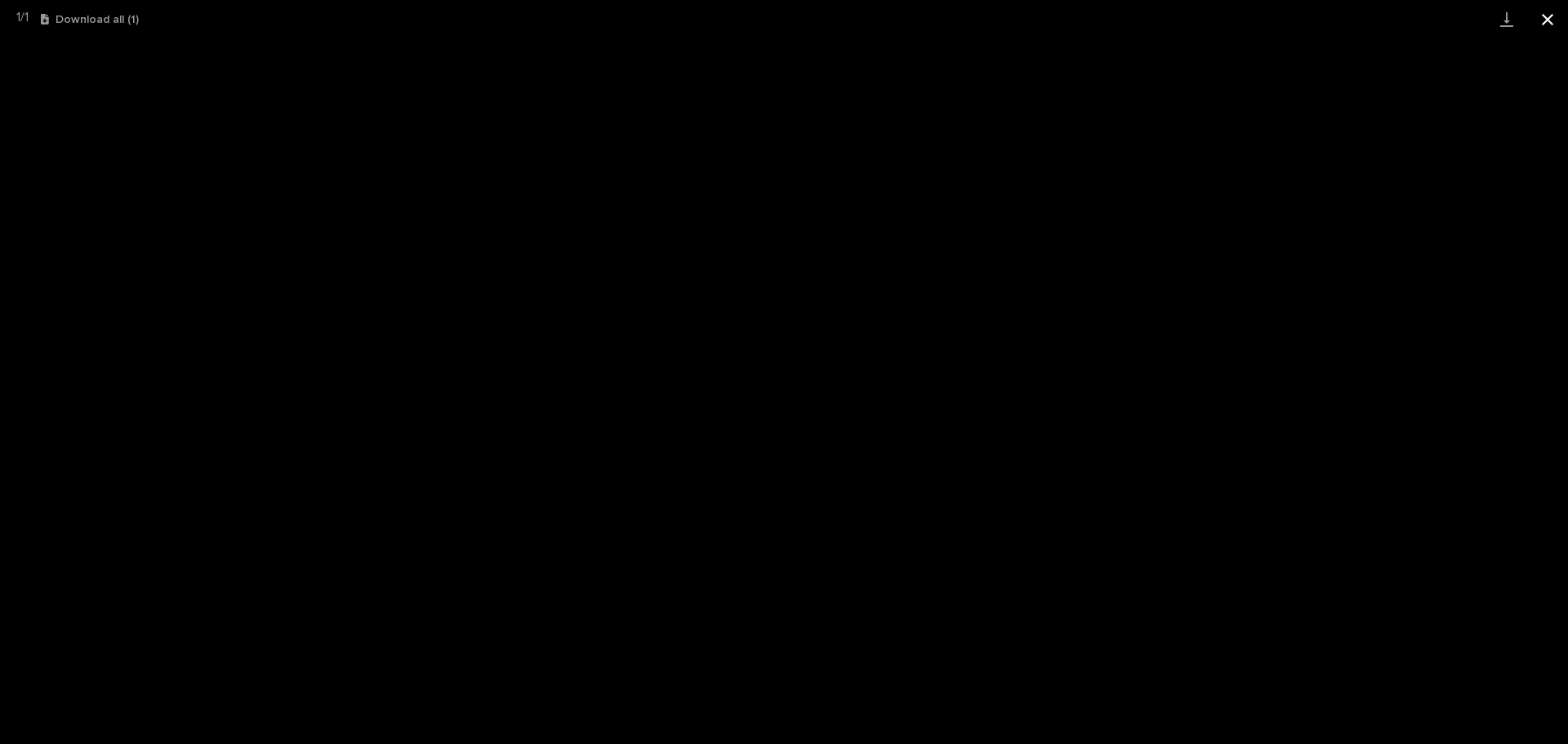
click at [1555, 17] on button "Close gallery" at bounding box center [1547, 19] width 41 height 38
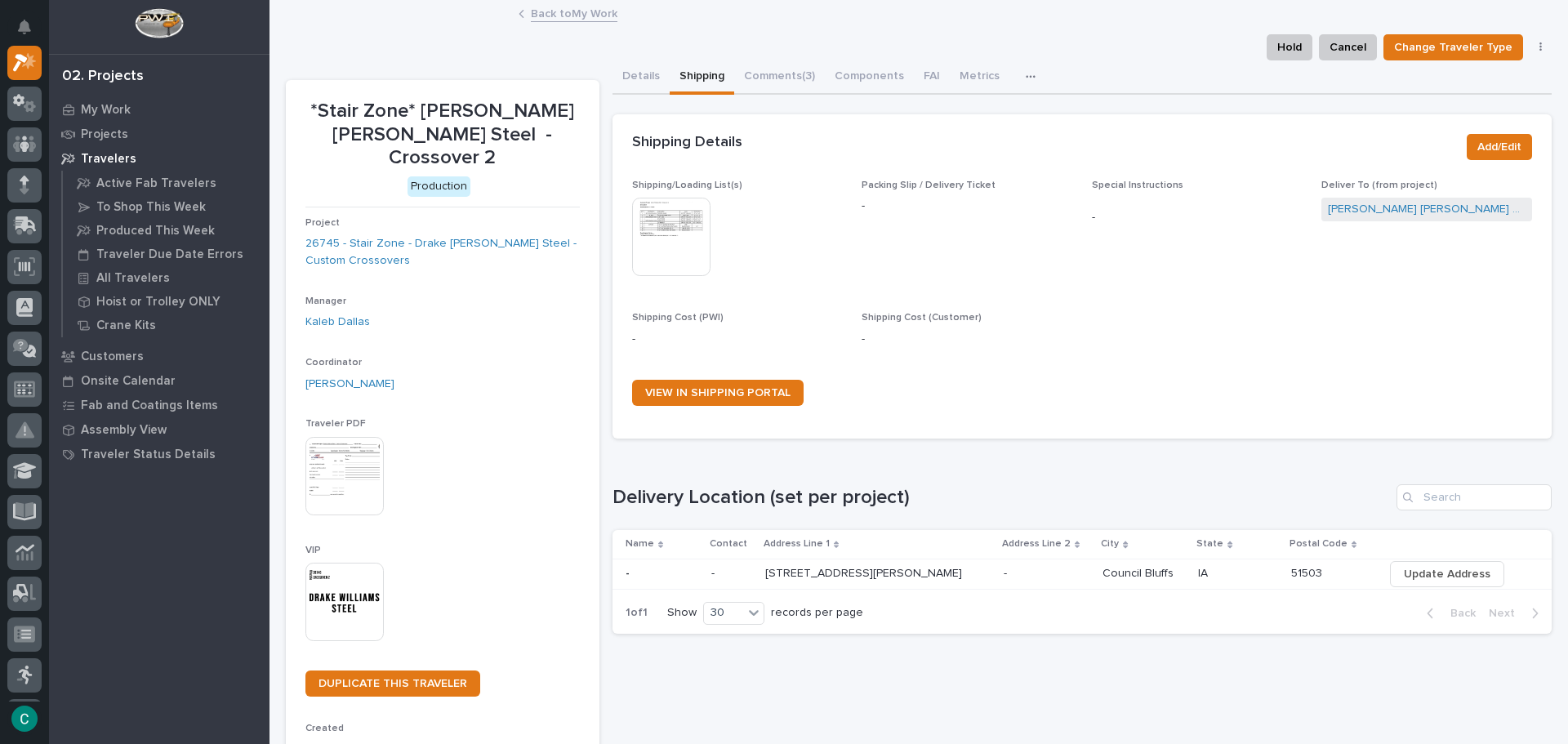
click at [589, 15] on link "Back to My Work" at bounding box center [574, 12] width 86 height 19
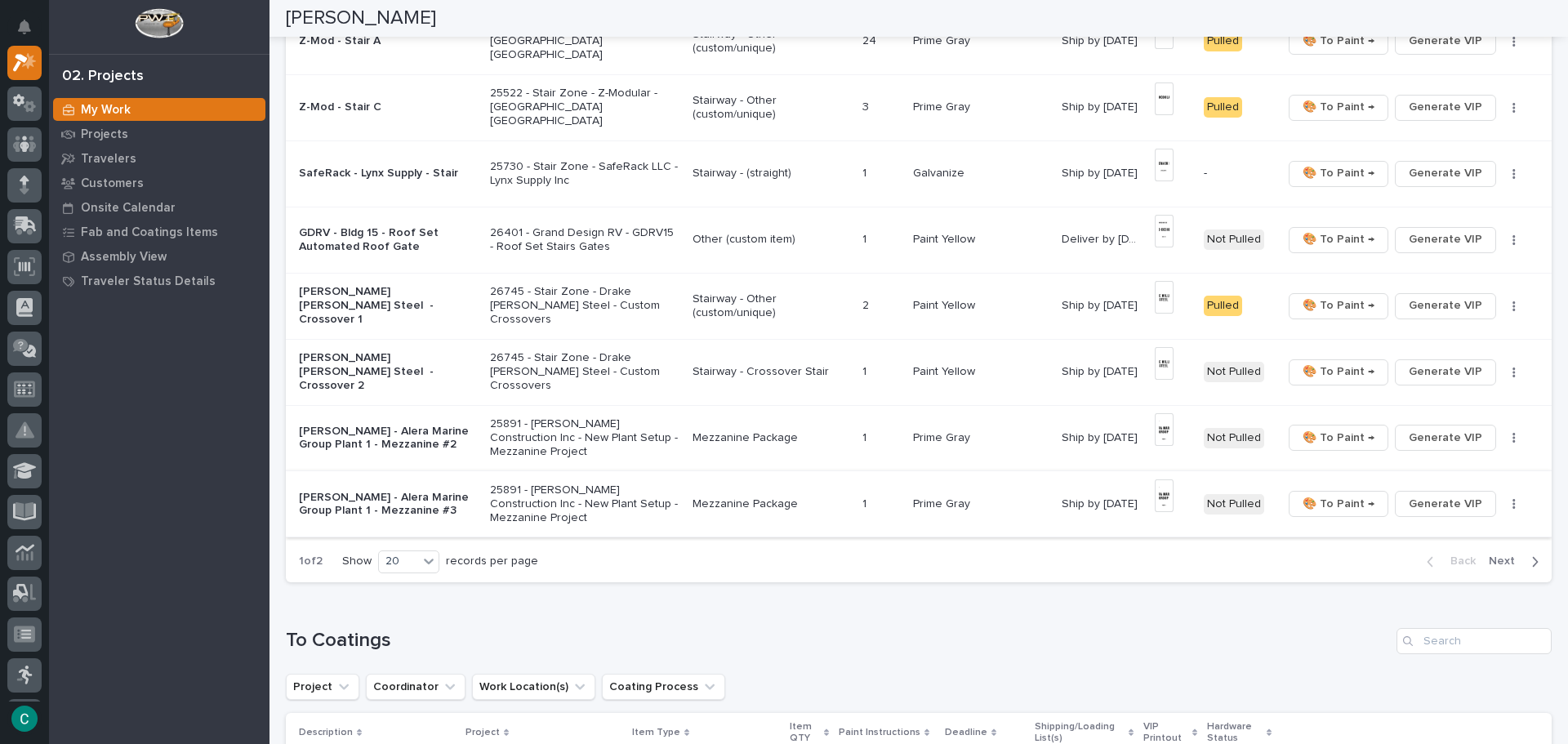
scroll to position [1062, 0]
click at [942, 301] on p "Paint Yellow" at bounding box center [946, 303] width 66 height 17
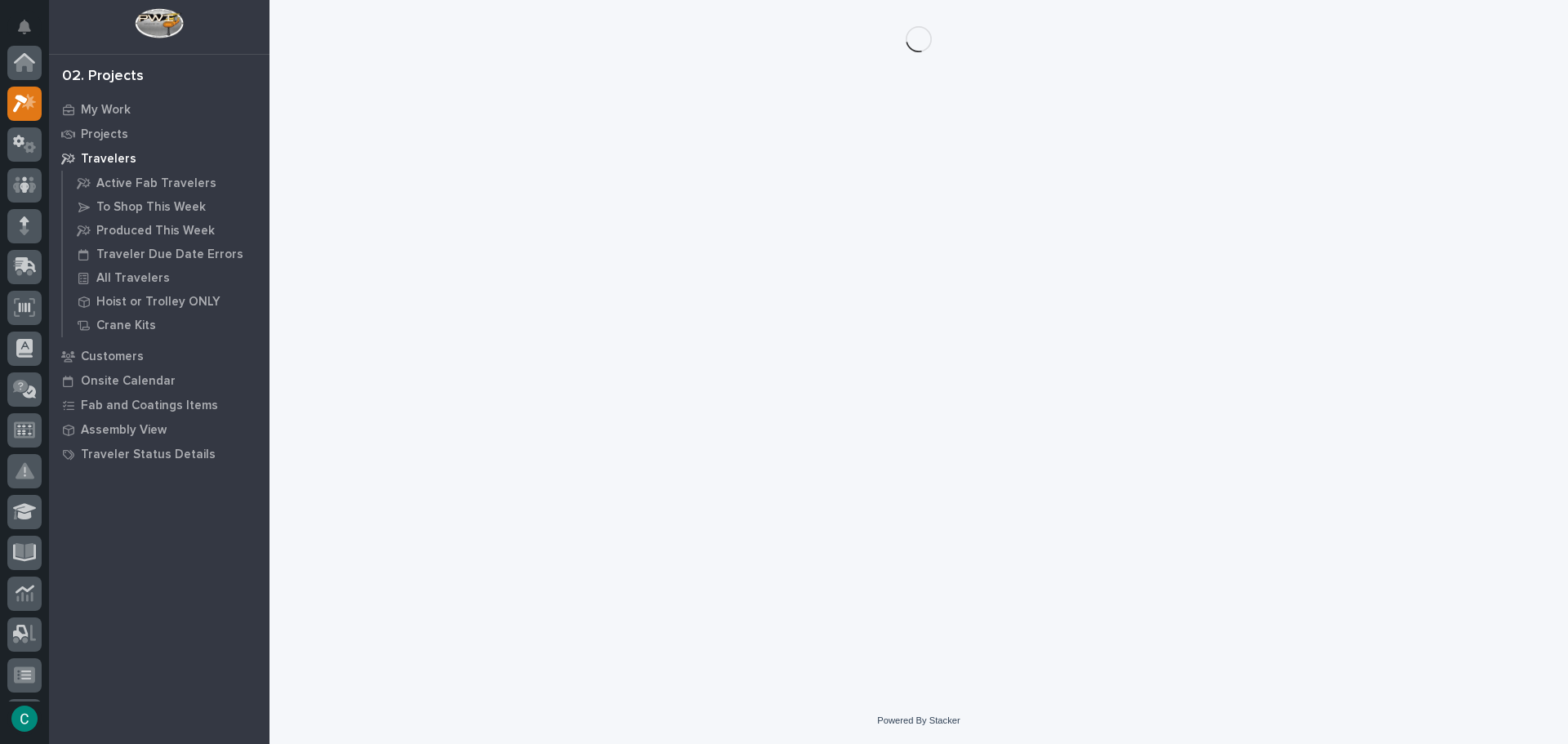
scroll to position [41, 0]
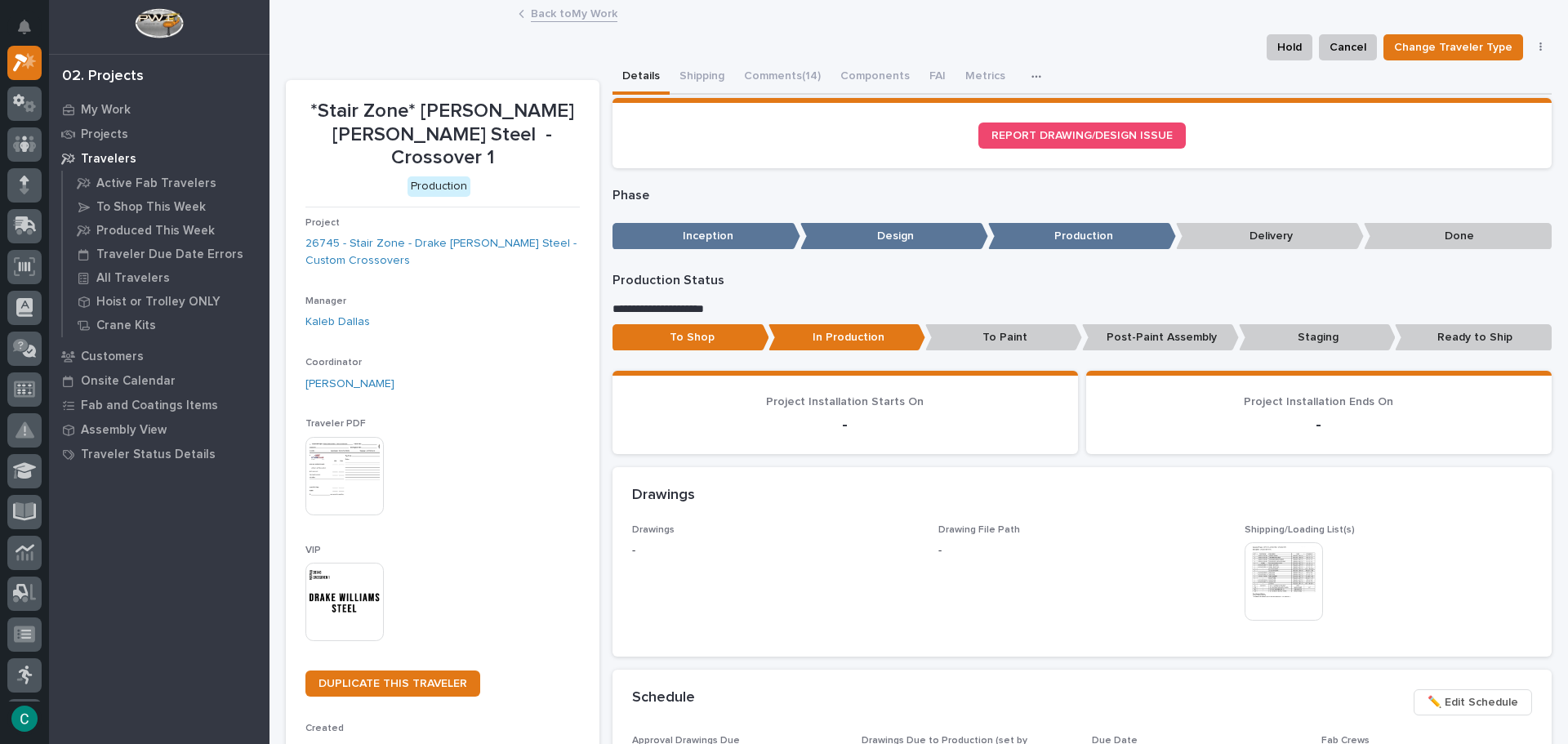
click at [576, 7] on link "Back to My Work" at bounding box center [574, 12] width 86 height 19
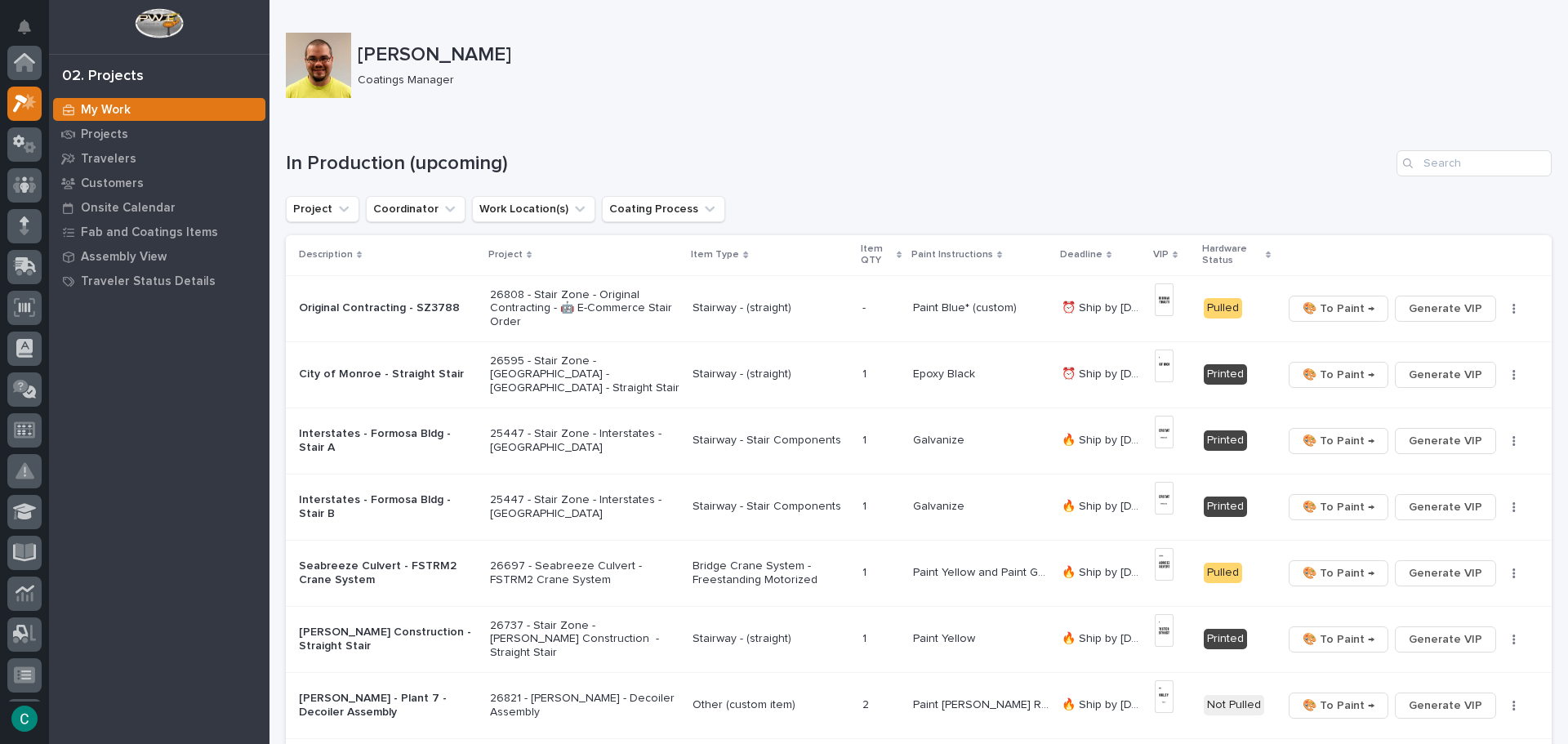
scroll to position [41, 0]
